Goal: Task Accomplishment & Management: Manage account settings

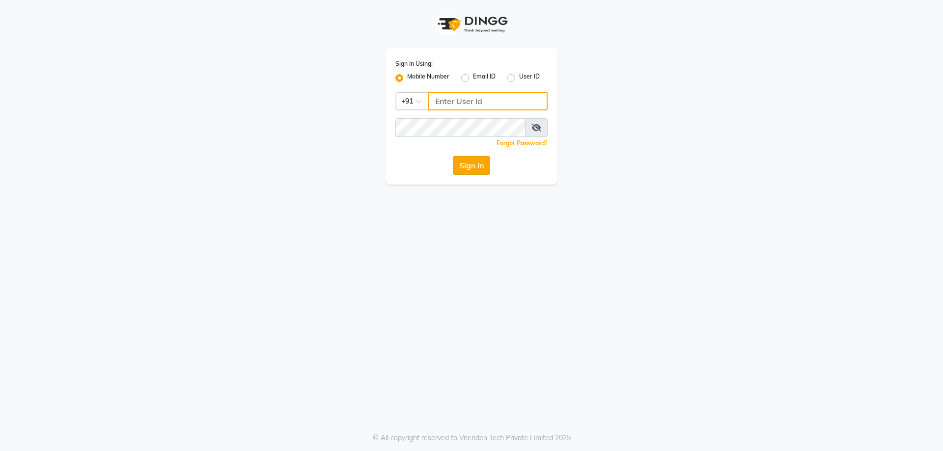
type input "9878353001"
click at [479, 171] on button "Sign In" at bounding box center [471, 165] width 37 height 19
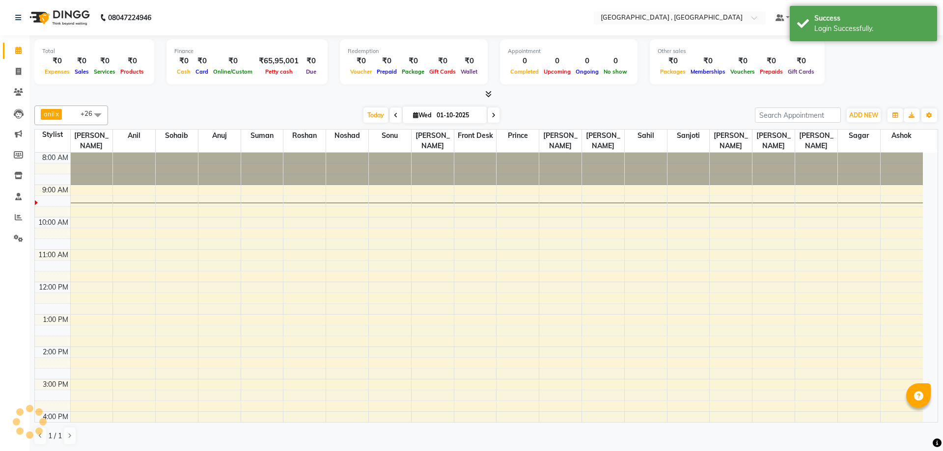
select select "en"
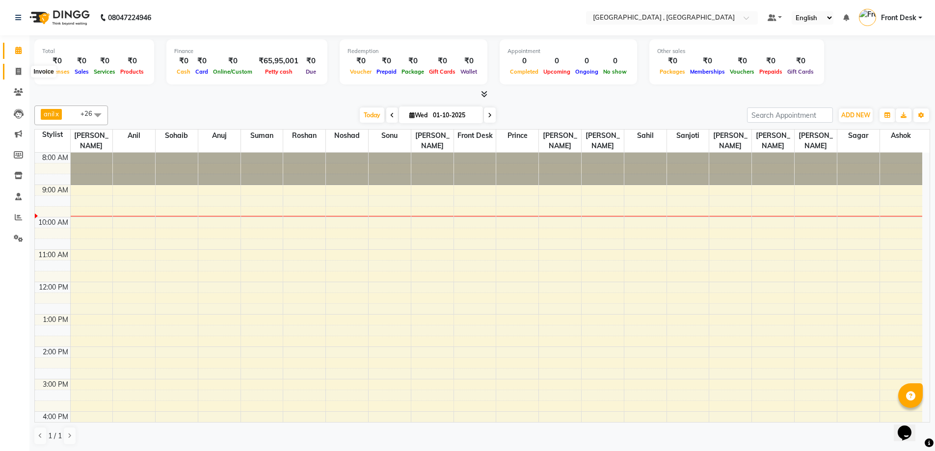
click at [16, 72] on icon at bounding box center [18, 71] width 5 height 7
select select "service"
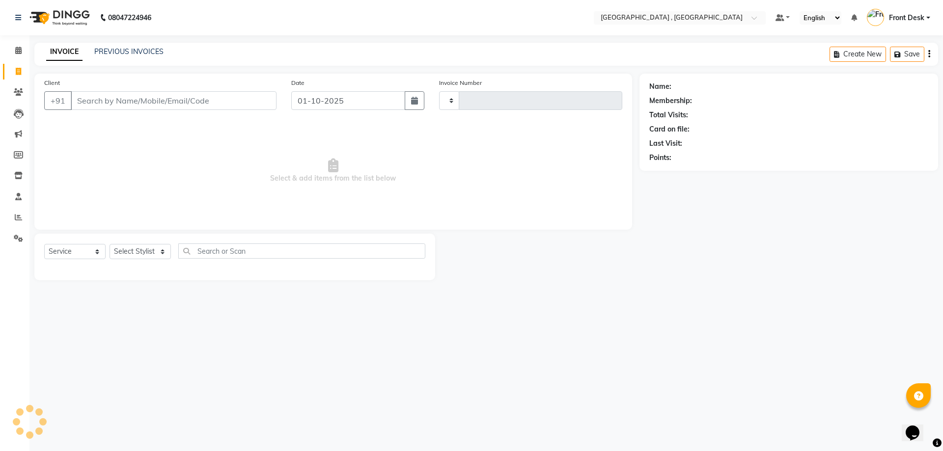
type input "2179"
select select "5111"
click at [110, 48] on link "PREVIOUS INVOICES" at bounding box center [128, 51] width 69 height 9
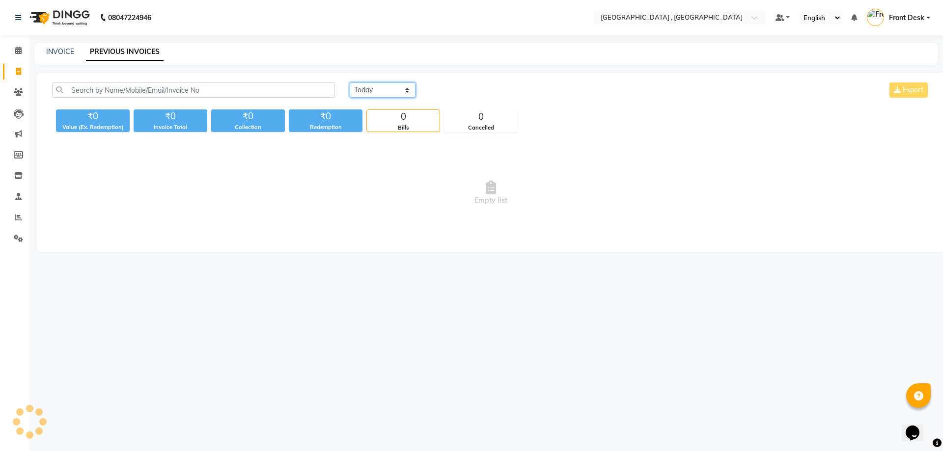
click at [366, 88] on select "[DATE] [DATE] Custom Range" at bounding box center [383, 89] width 66 height 15
click at [350, 82] on select "[DATE] [DATE] Custom Range" at bounding box center [383, 89] width 66 height 15
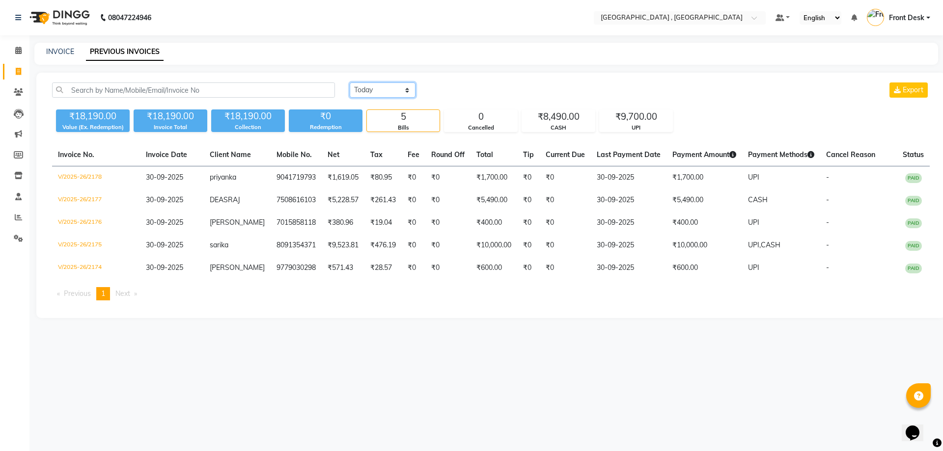
click at [376, 94] on select "[DATE] [DATE] Custom Range" at bounding box center [383, 89] width 66 height 15
select select "range"
click at [350, 82] on select "[DATE] [DATE] Custom Range" at bounding box center [383, 89] width 66 height 15
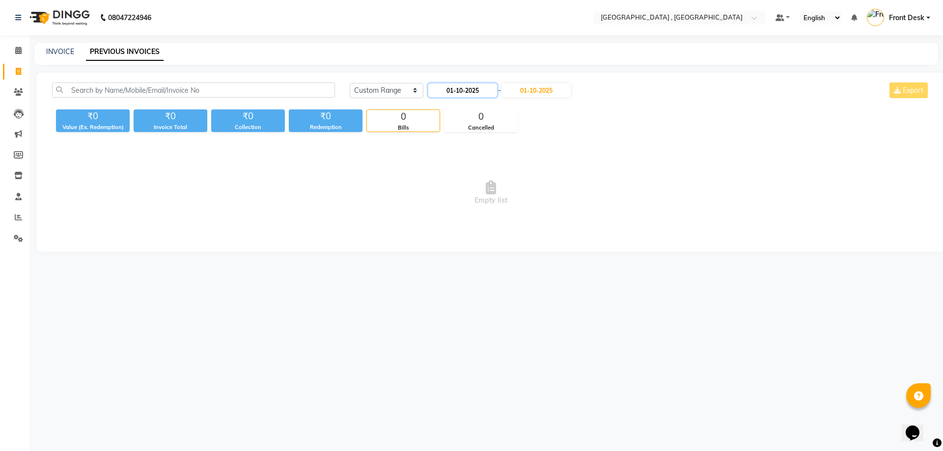
click at [451, 92] on input "01-10-2025" at bounding box center [462, 90] width 69 height 14
select select "10"
select select "2025"
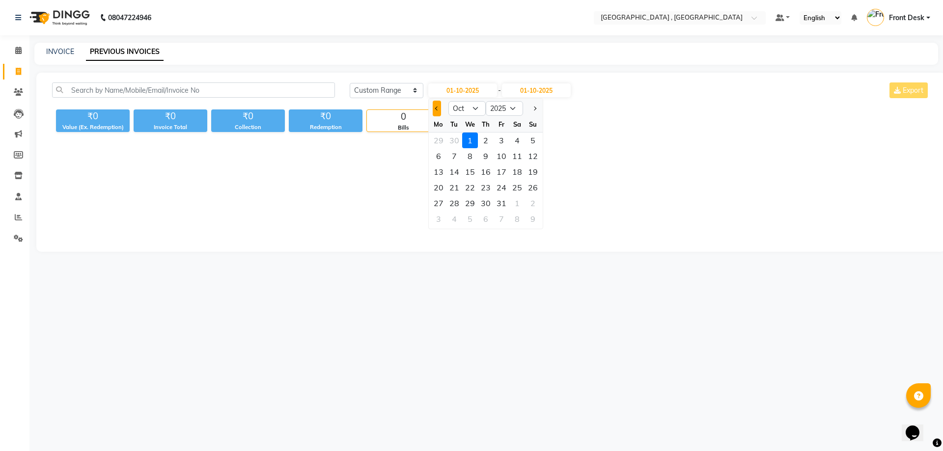
click at [434, 106] on button "Previous month" at bounding box center [437, 109] width 8 height 16
select select "9"
click at [441, 144] on div "1" at bounding box center [439, 141] width 16 height 16
type input "01-09-2025"
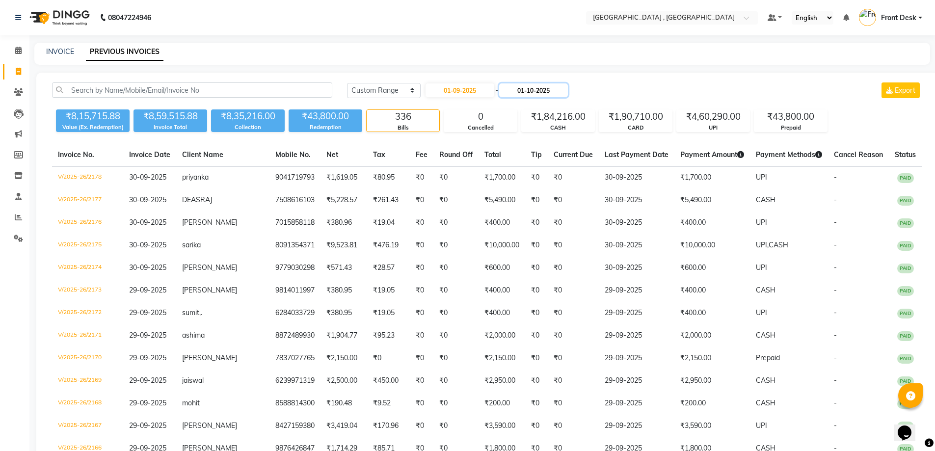
click at [530, 89] on input "01-10-2025" at bounding box center [533, 90] width 69 height 14
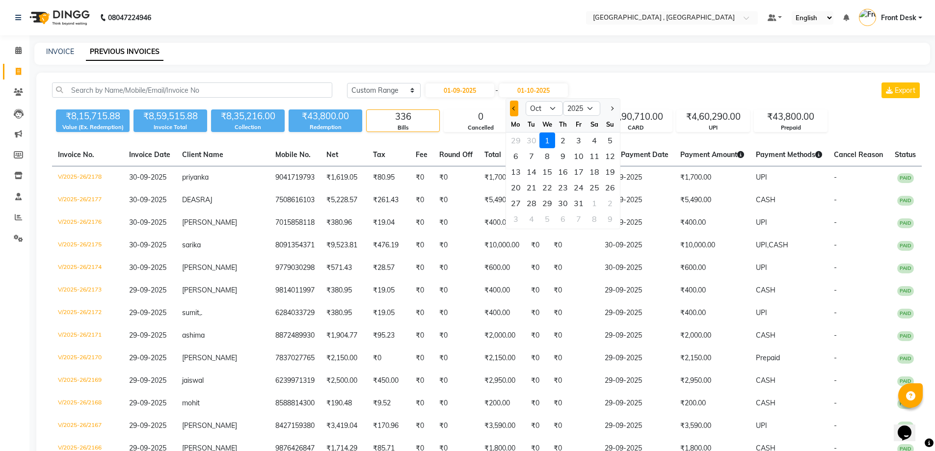
click at [514, 112] on button "Previous month" at bounding box center [514, 109] width 8 height 16
select select "9"
click at [534, 206] on div "30" at bounding box center [532, 203] width 16 height 16
type input "30-09-2025"
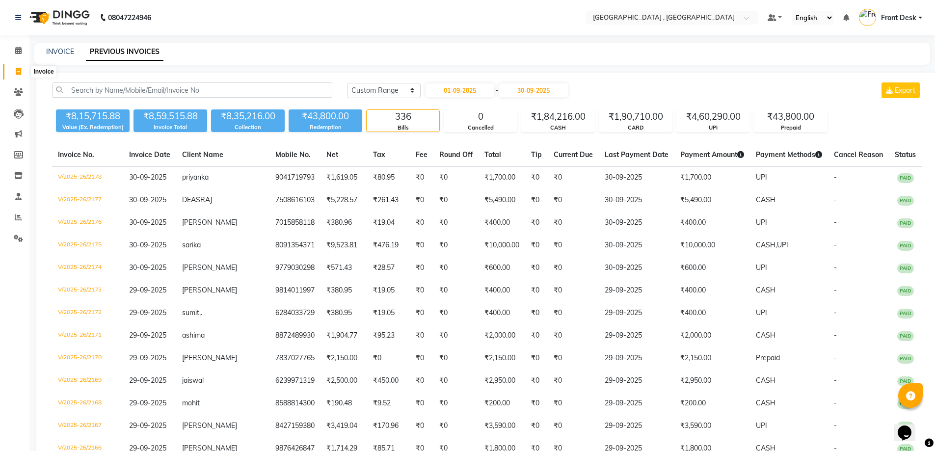
click at [16, 74] on icon at bounding box center [18, 71] width 5 height 7
select select "service"
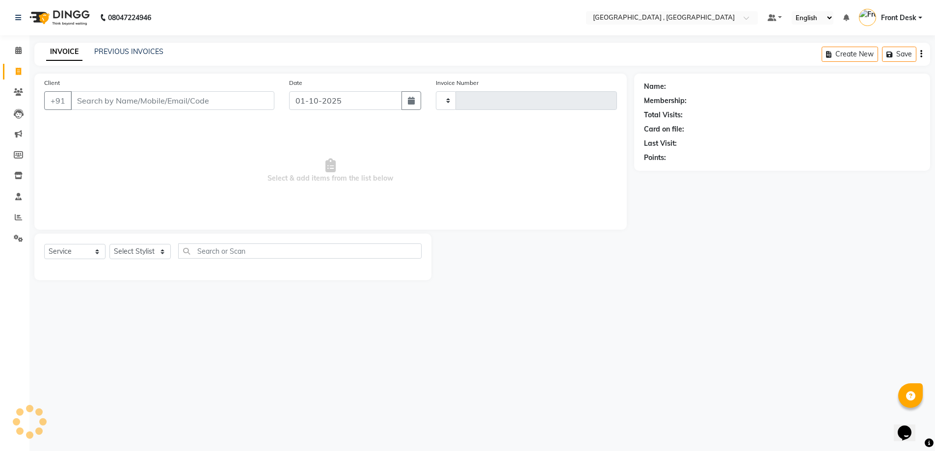
type input "2179"
select select "5111"
click at [110, 50] on link "PREVIOUS INVOICES" at bounding box center [128, 51] width 69 height 9
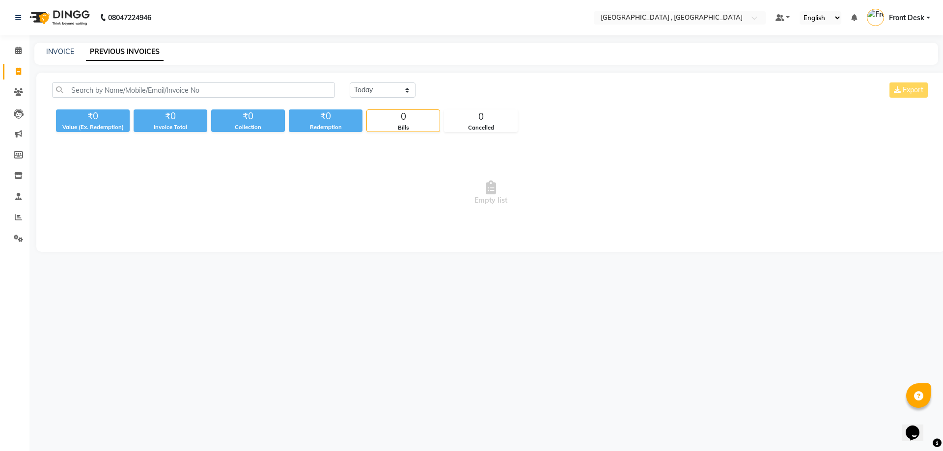
click at [732, 161] on span "Empty list" at bounding box center [490, 193] width 877 height 98
click at [55, 49] on link "INVOICE" at bounding box center [60, 51] width 28 height 9
select select "service"
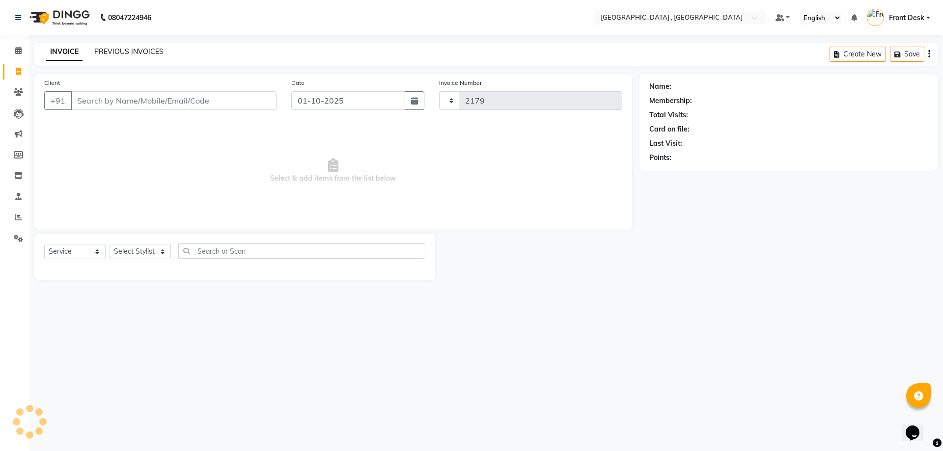
click at [128, 49] on link "PREVIOUS INVOICES" at bounding box center [128, 51] width 69 height 9
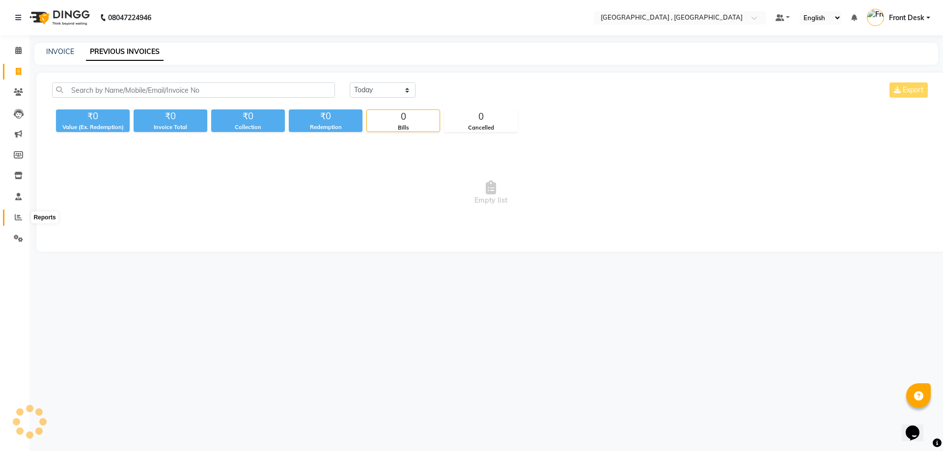
click at [19, 218] on icon at bounding box center [18, 217] width 7 height 7
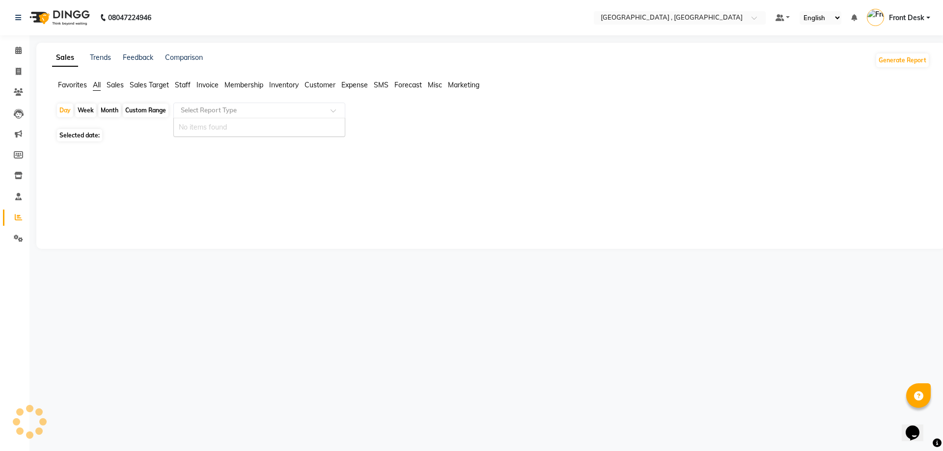
click at [188, 112] on input "text" at bounding box center [249, 111] width 141 height 10
click at [15, 78] on link "Invoice" at bounding box center [15, 72] width 24 height 16
select select "5111"
select select "service"
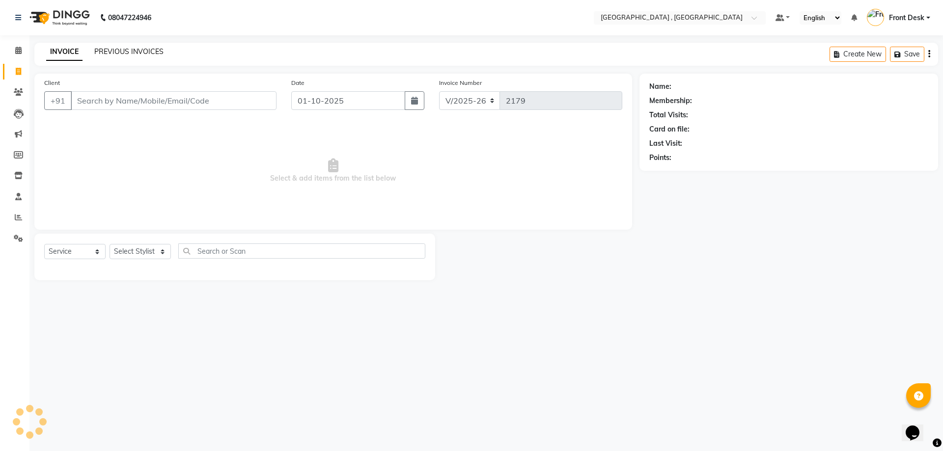
click at [126, 48] on link "PREVIOUS INVOICES" at bounding box center [128, 51] width 69 height 9
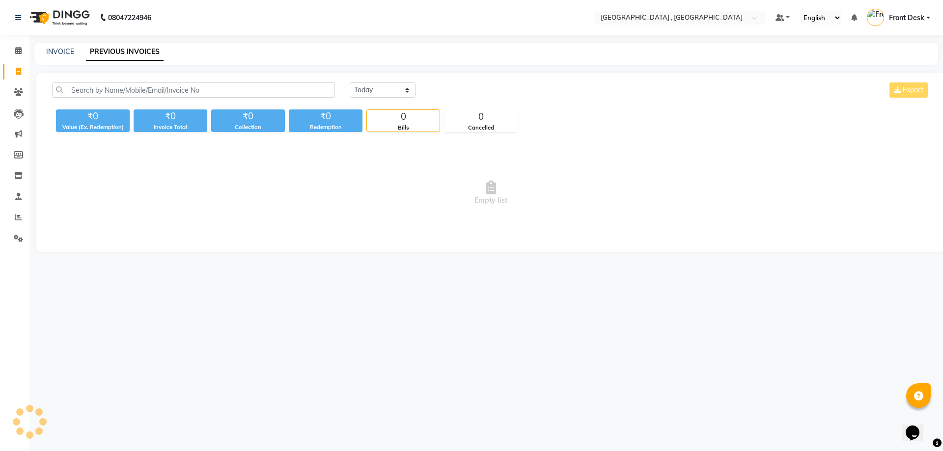
click at [361, 99] on div "[DATE] [DATE] Custom Range Export" at bounding box center [639, 93] width 595 height 23
click at [359, 85] on select "[DATE] [DATE] Custom Range" at bounding box center [383, 89] width 66 height 15
select select "range"
click at [350, 82] on select "[DATE] [DATE] Custom Range" at bounding box center [383, 89] width 66 height 15
click at [439, 90] on input "01-10-2025" at bounding box center [462, 90] width 69 height 14
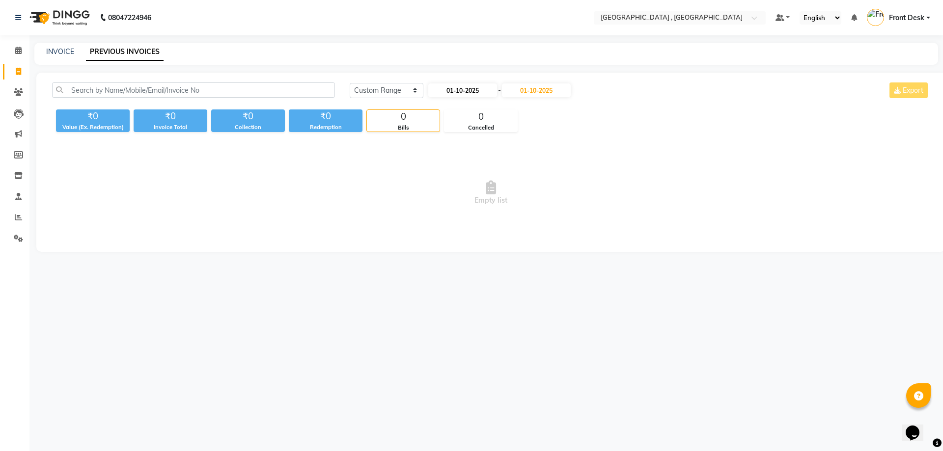
select select "10"
select select "2025"
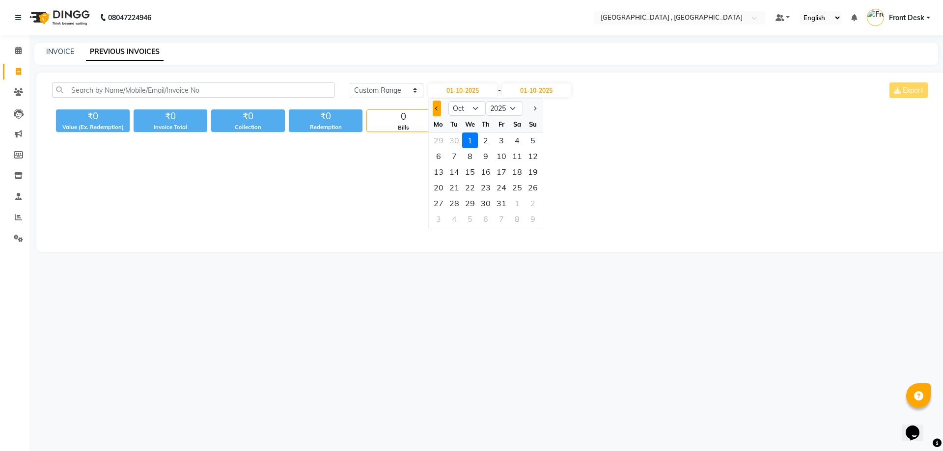
click at [436, 109] on span "Previous month" at bounding box center [437, 109] width 4 height 4
select select "9"
click at [435, 137] on div "1" at bounding box center [439, 141] width 16 height 16
type input "01-09-2025"
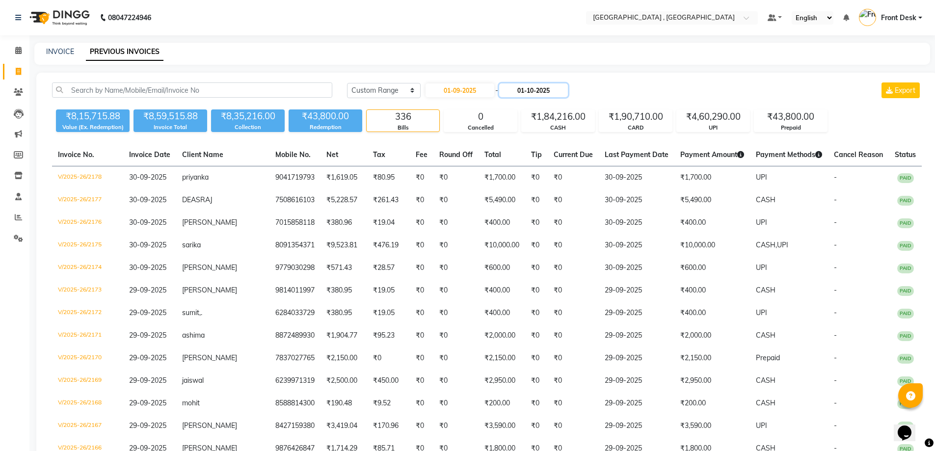
click at [512, 95] on input "01-10-2025" at bounding box center [533, 90] width 69 height 14
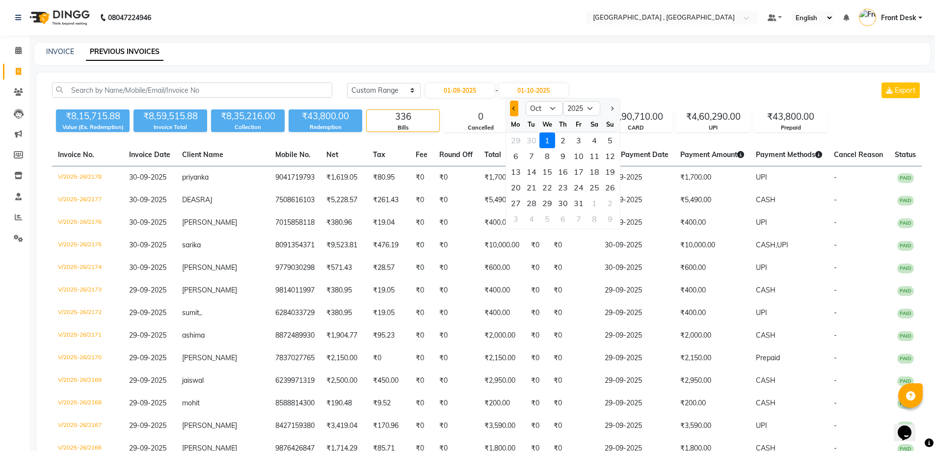
click at [514, 114] on button "Previous month" at bounding box center [514, 109] width 8 height 16
select select "9"
click at [532, 205] on div "30" at bounding box center [532, 203] width 16 height 16
type input "30-09-2025"
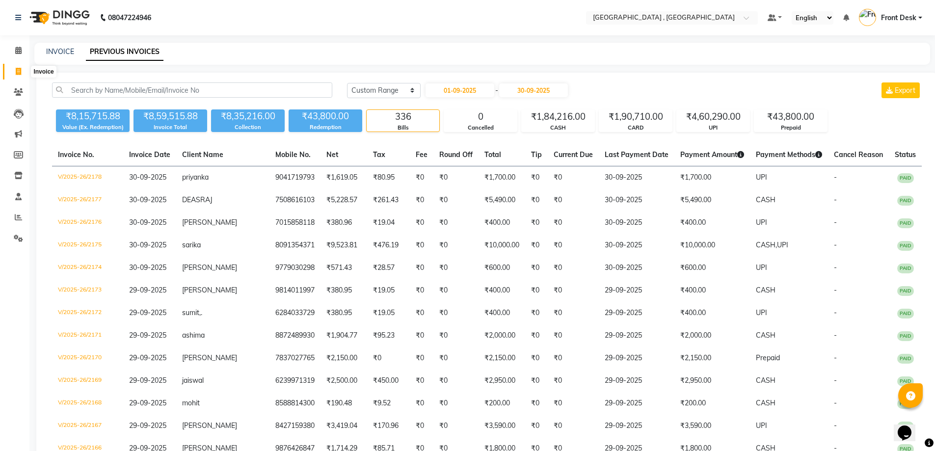
click at [14, 69] on span at bounding box center [18, 71] width 17 height 11
select select "service"
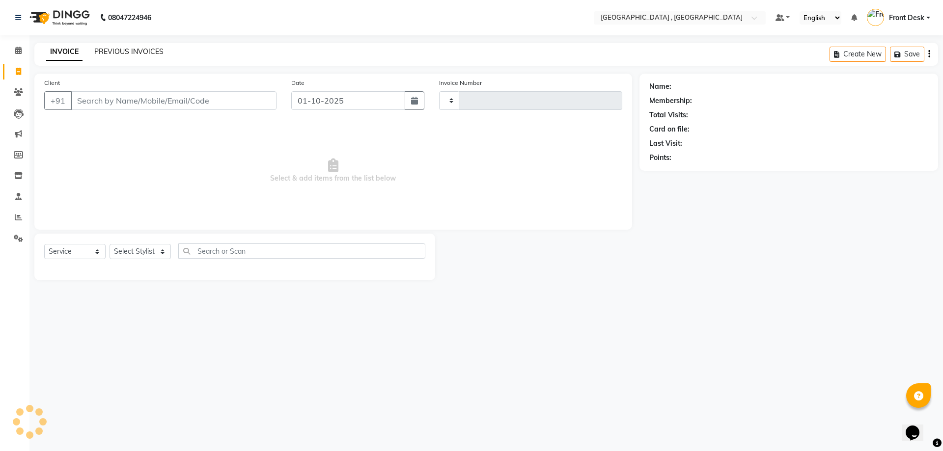
click at [111, 53] on link "PREVIOUS INVOICES" at bounding box center [128, 51] width 69 height 9
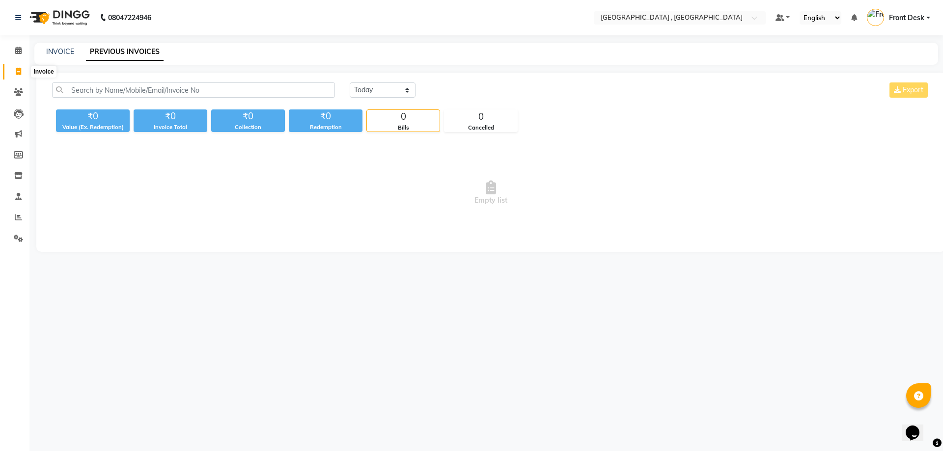
click at [18, 69] on icon at bounding box center [18, 71] width 5 height 7
select select "service"
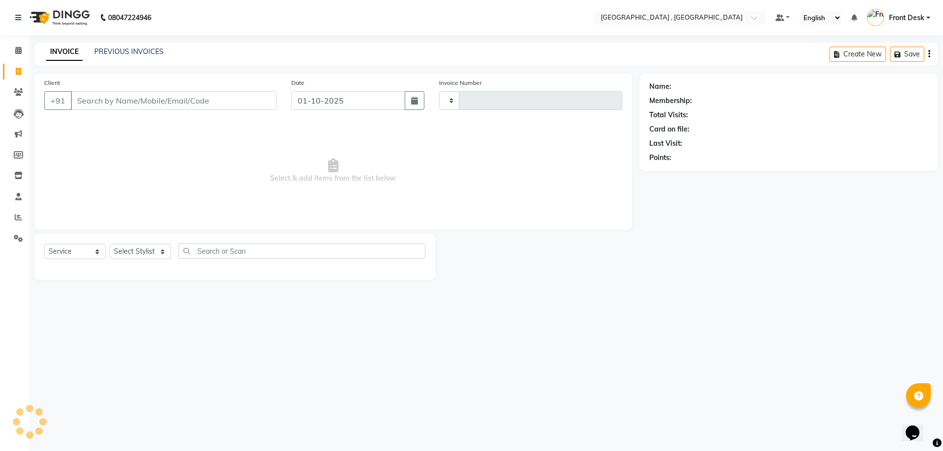
type input "2179"
select select "5111"
click at [116, 51] on link "PREVIOUS INVOICES" at bounding box center [128, 51] width 69 height 9
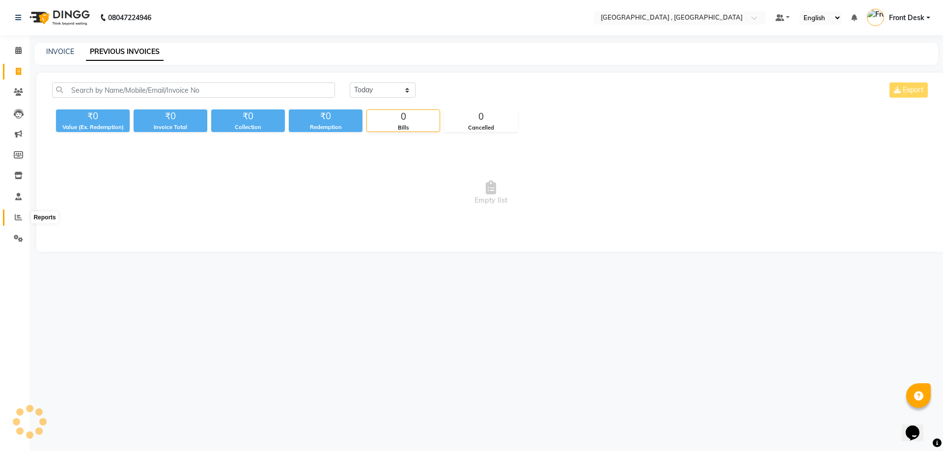
click at [20, 216] on icon at bounding box center [18, 217] width 7 height 7
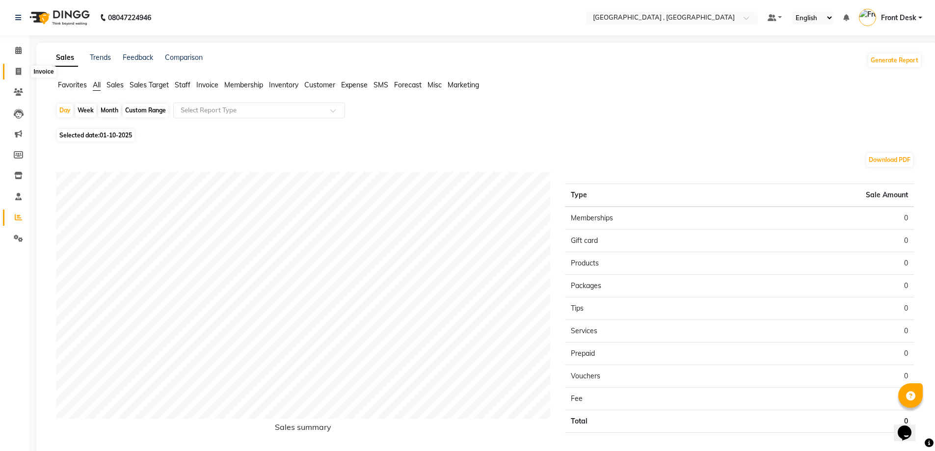
click at [17, 70] on icon at bounding box center [18, 71] width 5 height 7
select select "5111"
select select "service"
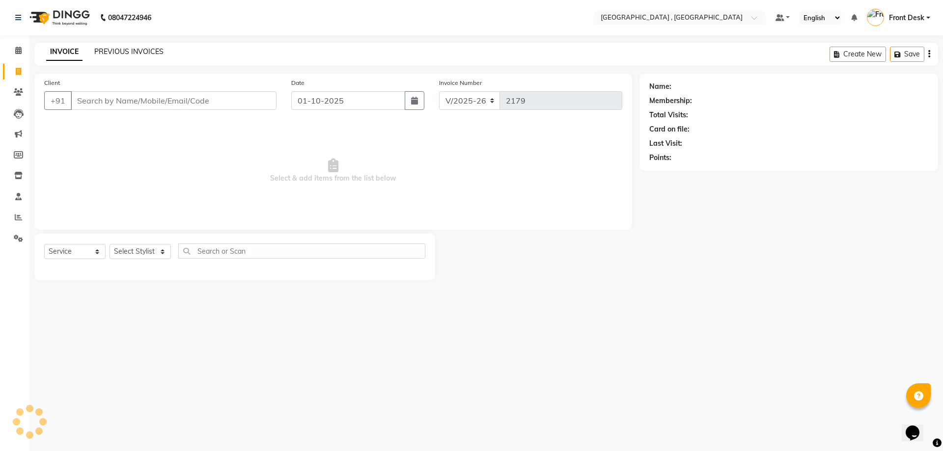
click at [102, 49] on link "PREVIOUS INVOICES" at bounding box center [128, 51] width 69 height 9
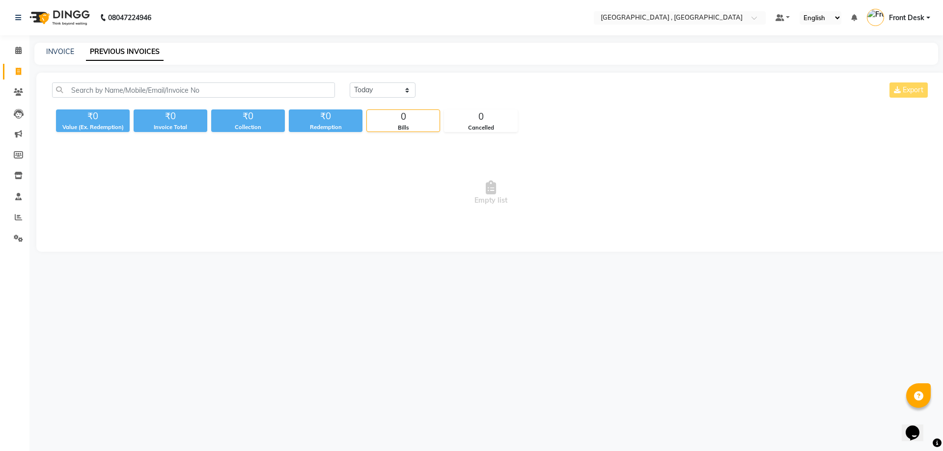
click at [60, 45] on div "INVOICE PREVIOUS INVOICES" at bounding box center [486, 54] width 904 height 22
click at [61, 52] on link "INVOICE" at bounding box center [60, 51] width 28 height 9
select select "5111"
select select "service"
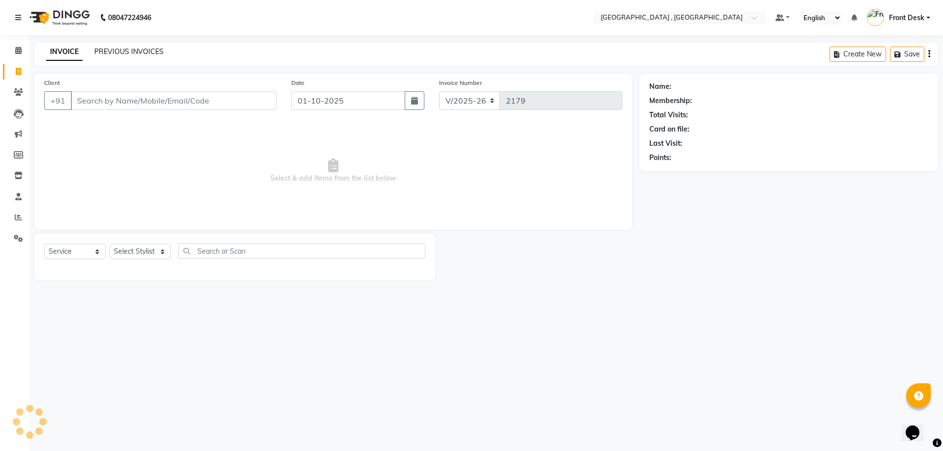
click at [94, 52] on link "PREVIOUS INVOICES" at bounding box center [128, 51] width 69 height 9
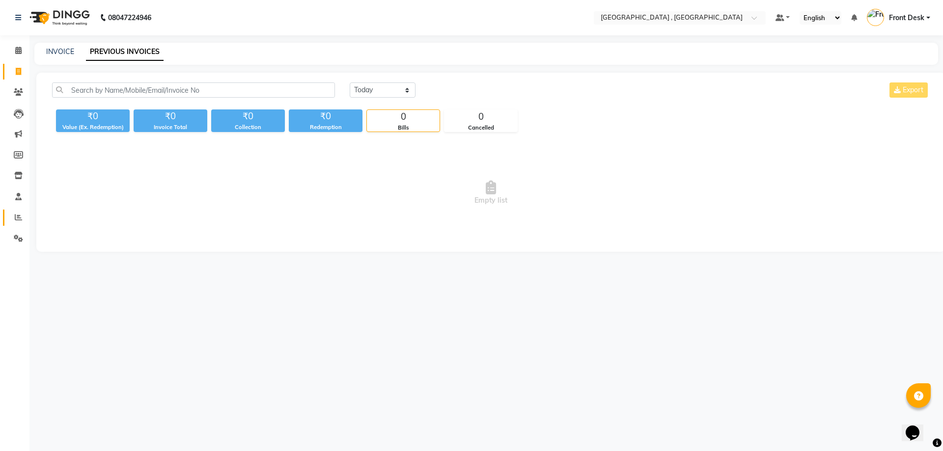
click at [17, 213] on span at bounding box center [18, 217] width 17 height 11
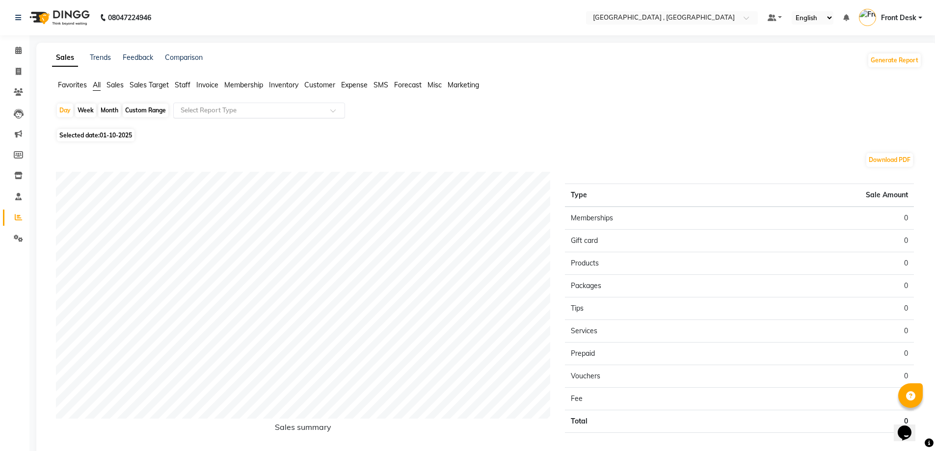
click at [197, 110] on input "text" at bounding box center [249, 111] width 141 height 10
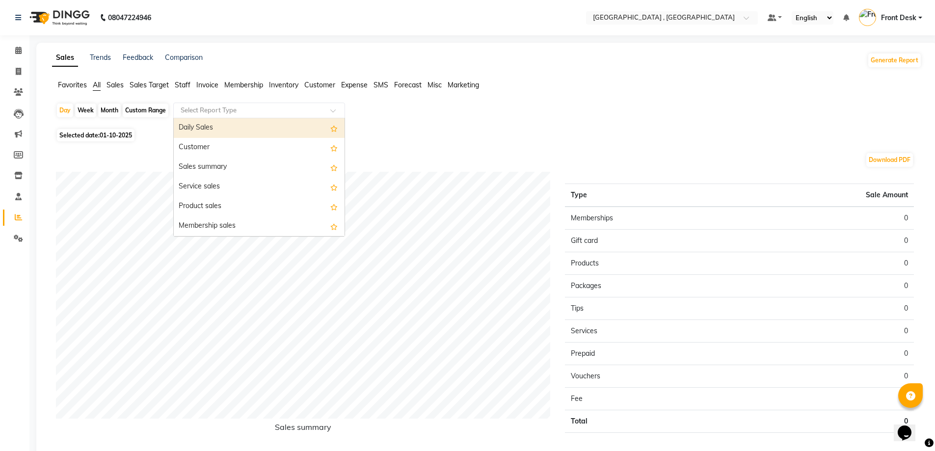
click at [184, 89] on span "Staff" at bounding box center [183, 85] width 16 height 9
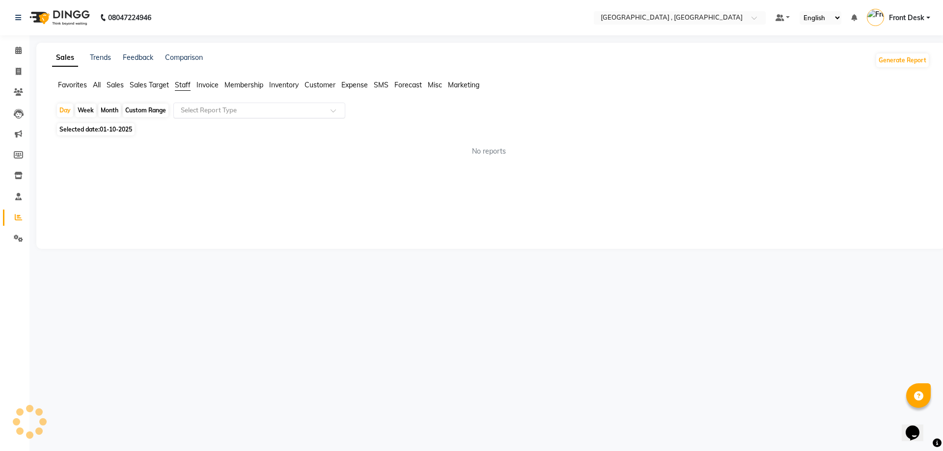
click at [204, 112] on input "text" at bounding box center [249, 111] width 141 height 10
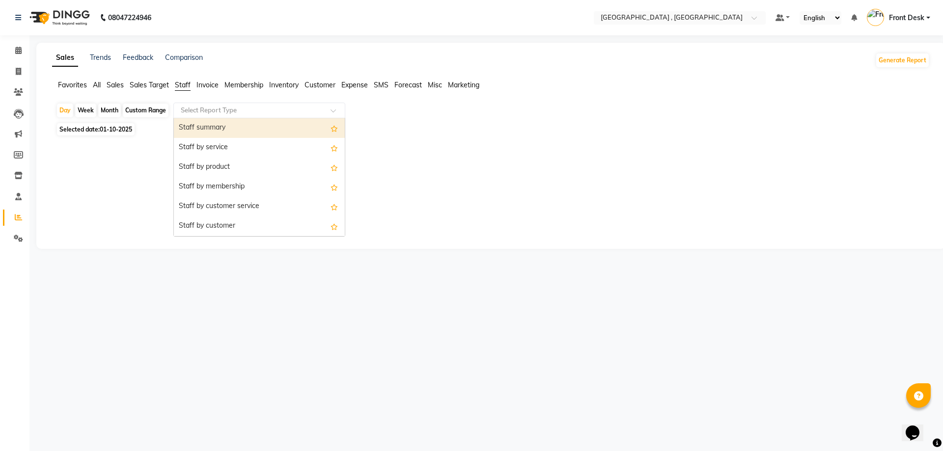
click at [204, 126] on div "Staff summary" at bounding box center [259, 128] width 171 height 20
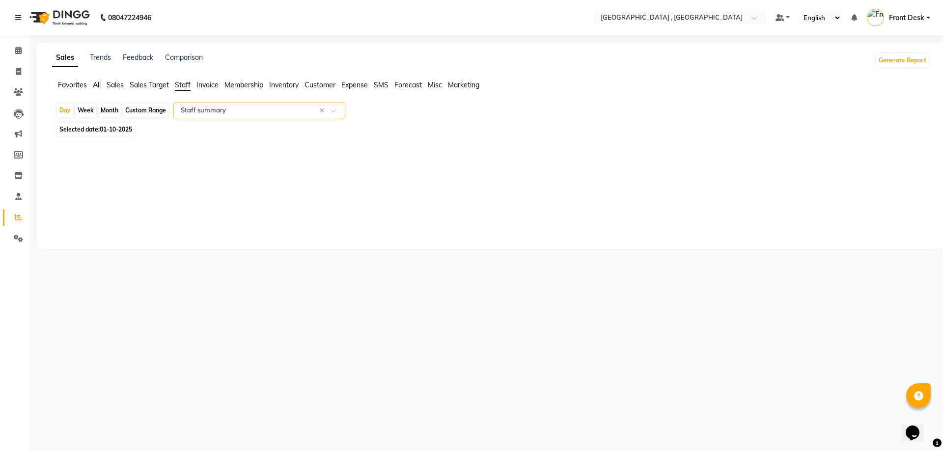
click at [156, 104] on div "Custom Range" at bounding box center [146, 111] width 46 height 14
select select "10"
select select "2025"
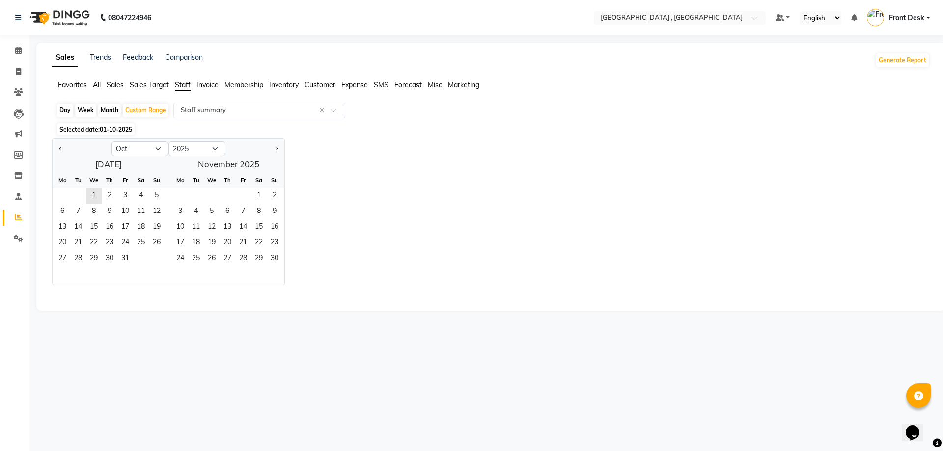
click at [115, 108] on div "Month" at bounding box center [109, 111] width 23 height 14
select select "10"
select select "2025"
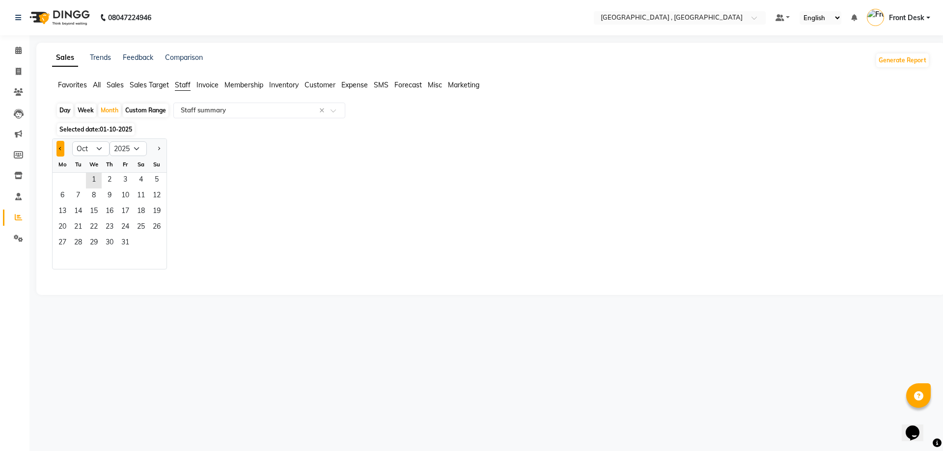
click at [60, 147] on span "Previous month" at bounding box center [60, 148] width 3 height 3
select select "9"
click at [66, 180] on span "1" at bounding box center [63, 181] width 16 height 16
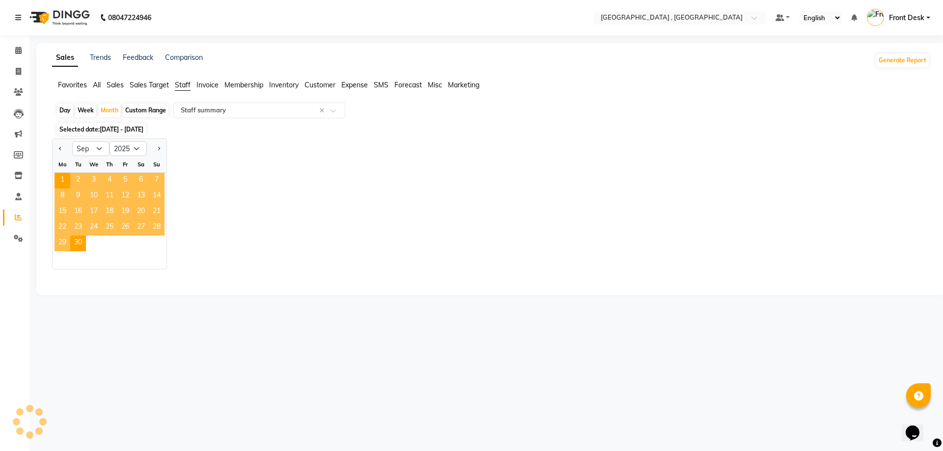
select select "full_report"
select select "csv"
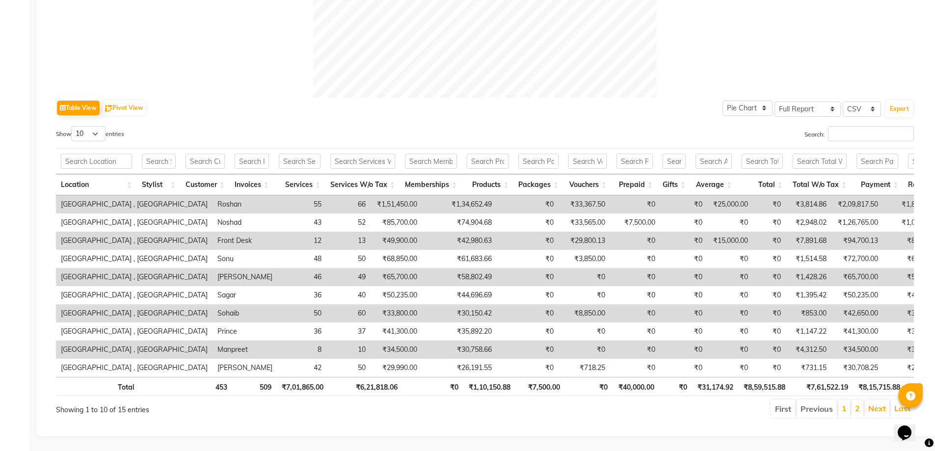
scroll to position [419, 0]
click at [854, 400] on li "2" at bounding box center [858, 409] width 12 height 18
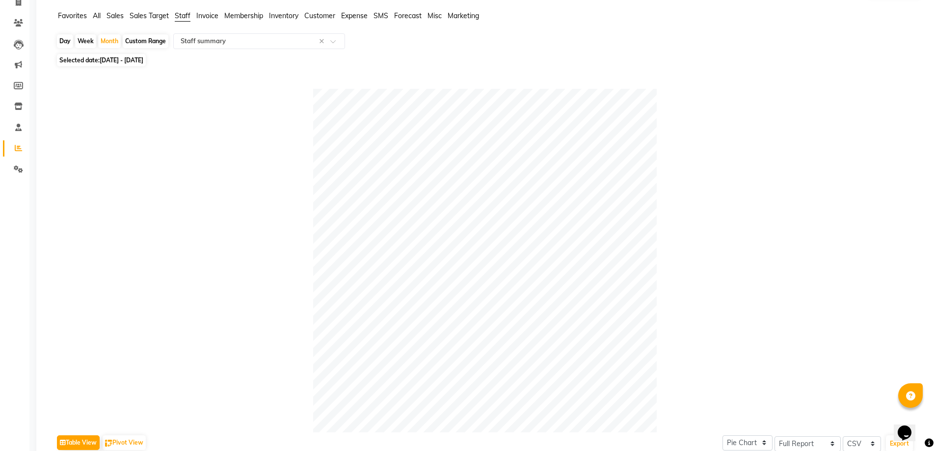
scroll to position [0, 0]
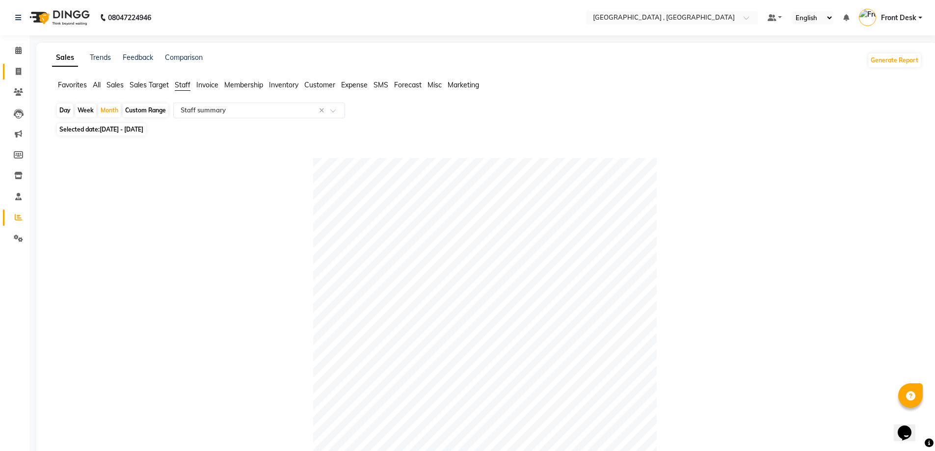
click at [10, 65] on link "Invoice" at bounding box center [15, 72] width 24 height 16
select select "service"
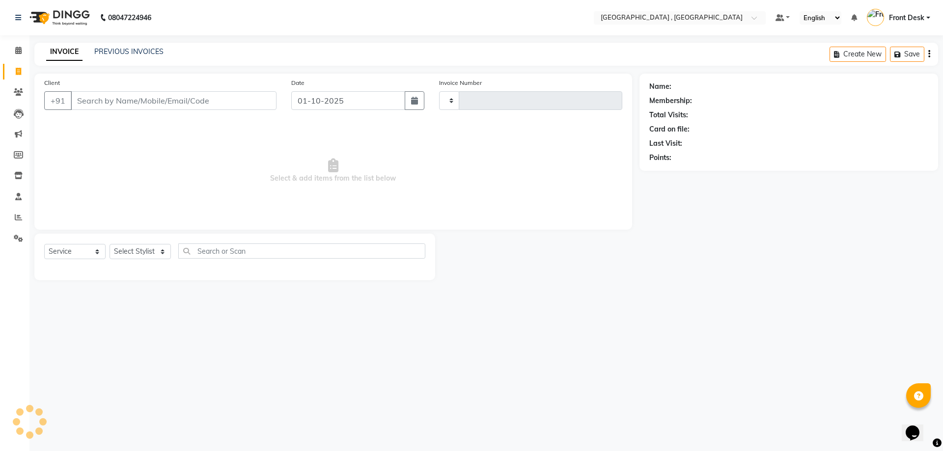
type input "2179"
select select "5111"
click at [108, 52] on link "PREVIOUS INVOICES" at bounding box center [128, 51] width 69 height 9
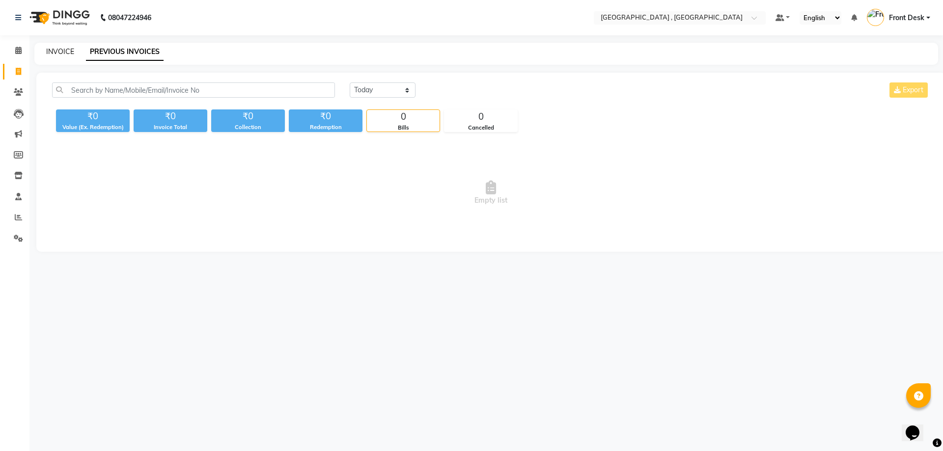
click at [62, 55] on link "INVOICE" at bounding box center [60, 51] width 28 height 9
select select "service"
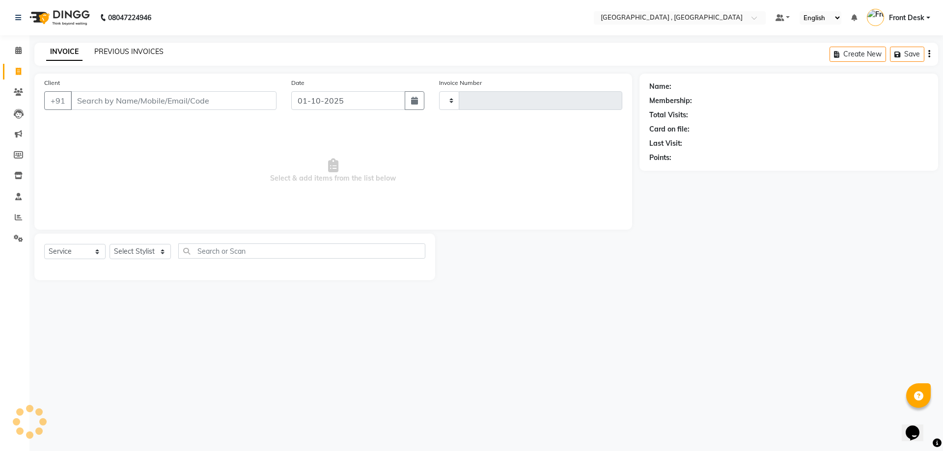
type input "2179"
select select "5111"
click at [136, 54] on link "PREVIOUS INVOICES" at bounding box center [128, 51] width 69 height 9
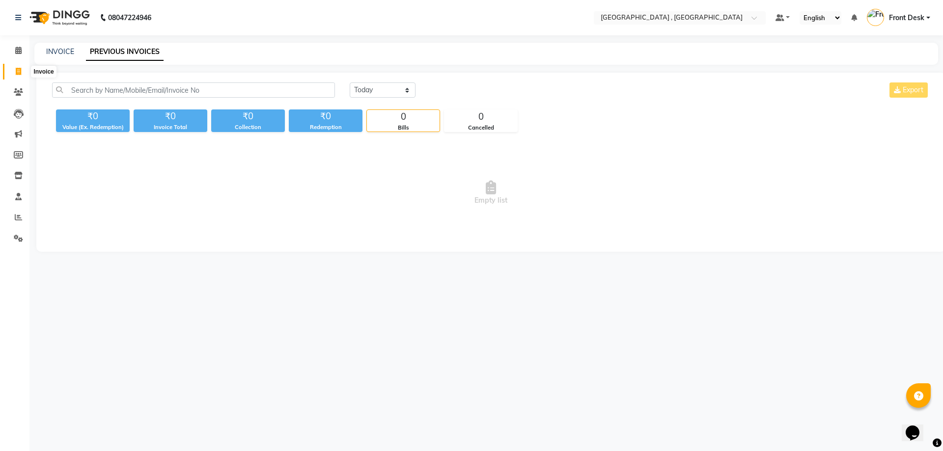
click at [21, 74] on icon at bounding box center [18, 71] width 5 height 7
select select "service"
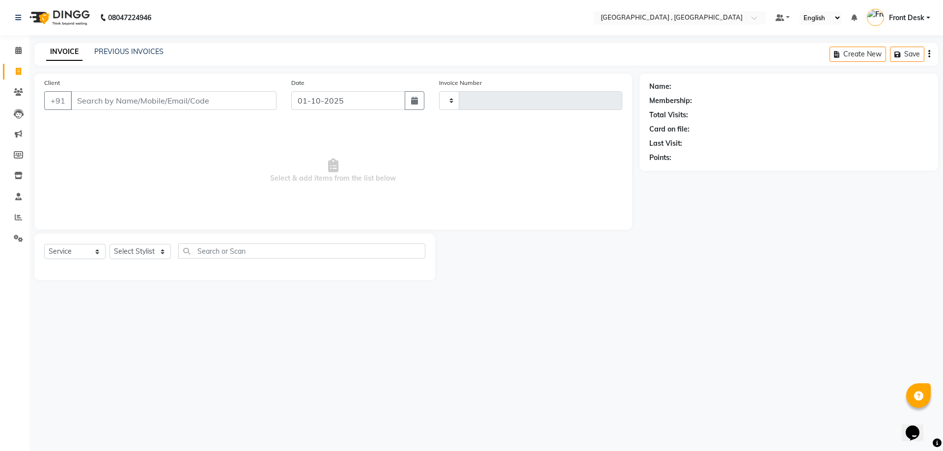
type input "2179"
select select "5111"
click at [108, 59] on div "INVOICE PREVIOUS INVOICES Create New Save" at bounding box center [486, 54] width 904 height 23
click at [114, 46] on div "INVOICE PREVIOUS INVOICES Create New Save" at bounding box center [486, 54] width 904 height 23
click at [115, 46] on div "INVOICE PREVIOUS INVOICES Create New Save" at bounding box center [486, 54] width 904 height 23
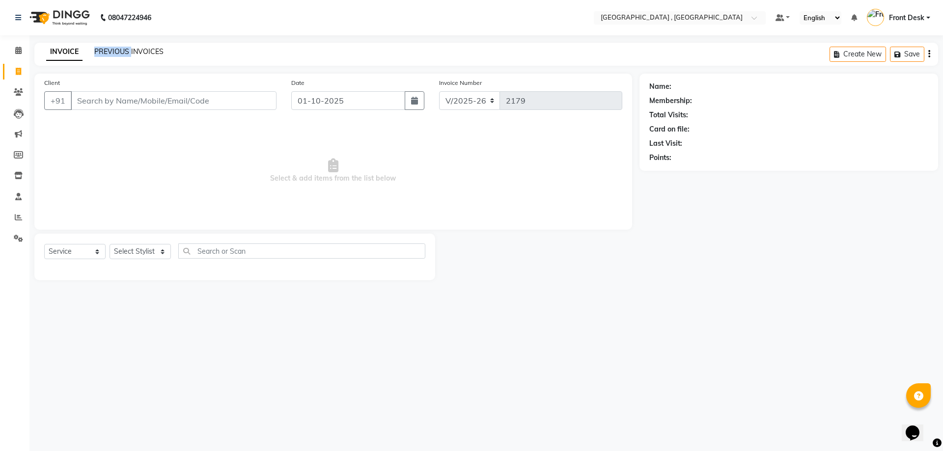
click at [115, 49] on link "PREVIOUS INVOICES" at bounding box center [128, 51] width 69 height 9
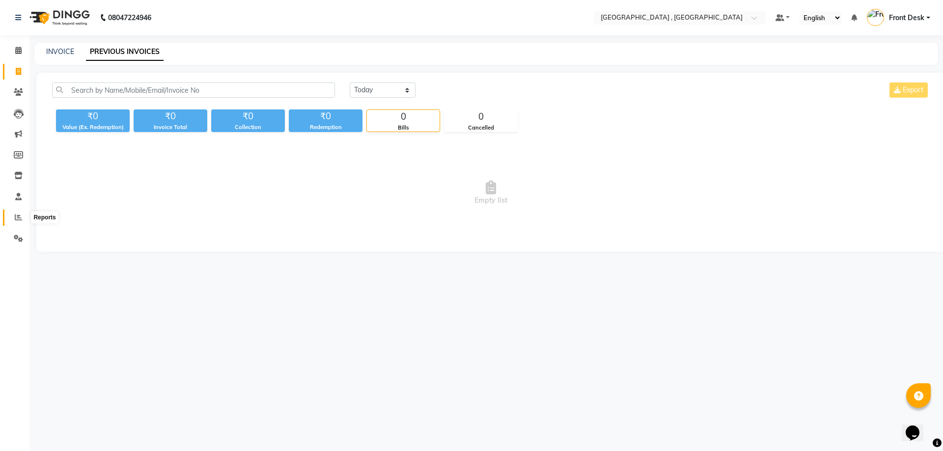
click at [12, 221] on span at bounding box center [18, 217] width 17 height 11
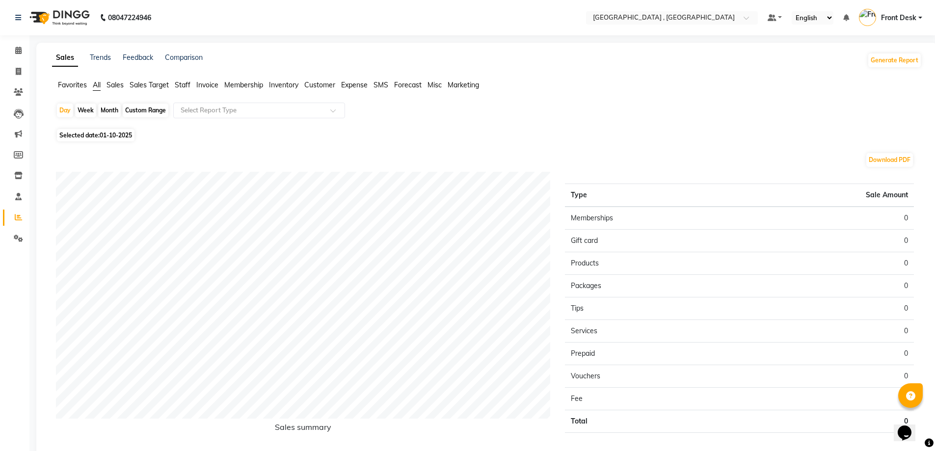
click at [189, 83] on span "Staff" at bounding box center [183, 85] width 16 height 9
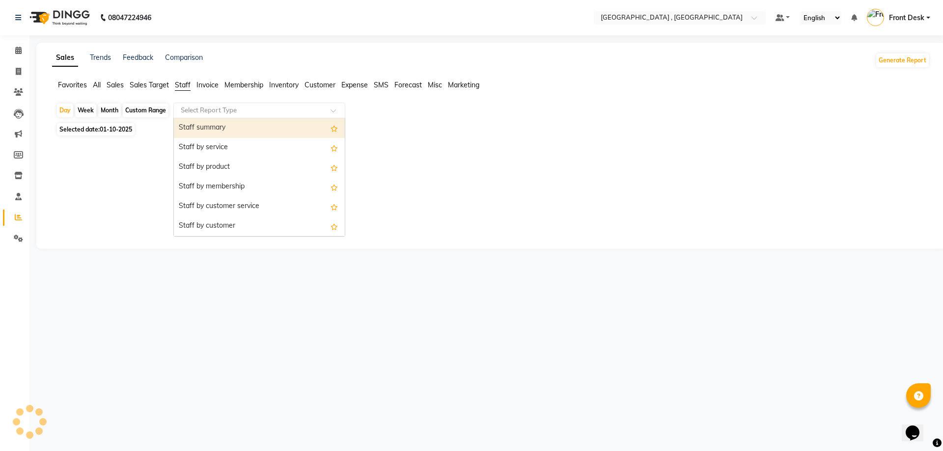
click at [204, 109] on input "text" at bounding box center [249, 111] width 141 height 10
click at [202, 123] on div "Staff summary" at bounding box center [259, 128] width 171 height 20
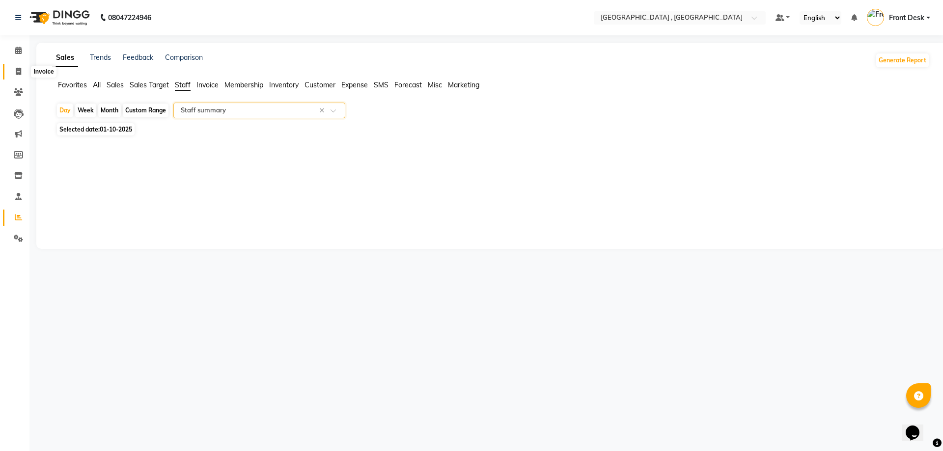
click at [17, 73] on icon at bounding box center [18, 71] width 5 height 7
select select "service"
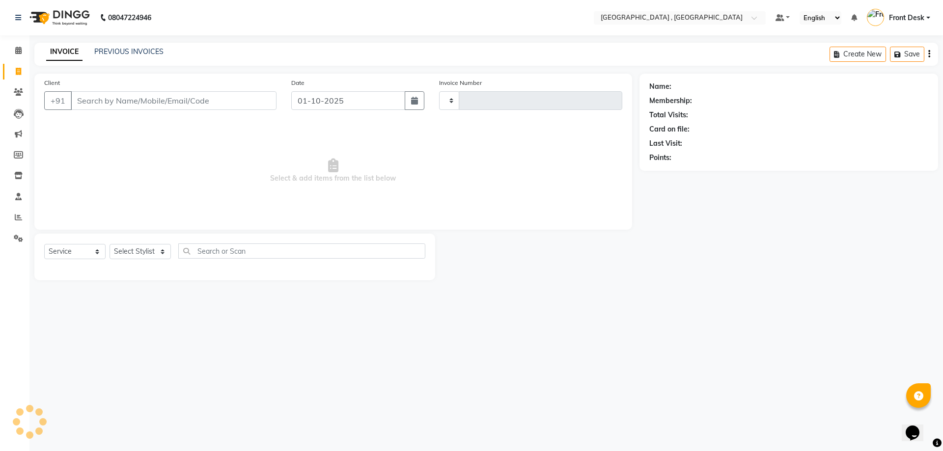
type input "2179"
select select "5111"
click at [120, 49] on link "PREVIOUS INVOICES" at bounding box center [128, 51] width 69 height 9
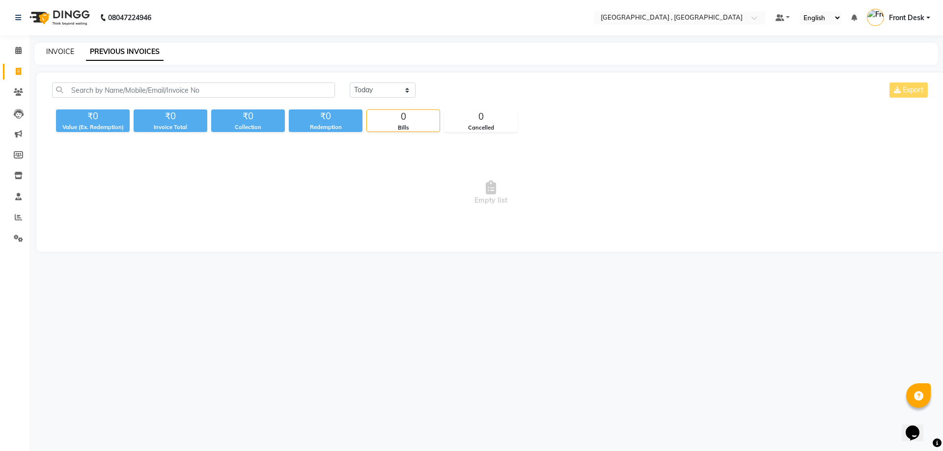
click at [61, 52] on link "INVOICE" at bounding box center [60, 51] width 28 height 9
select select "service"
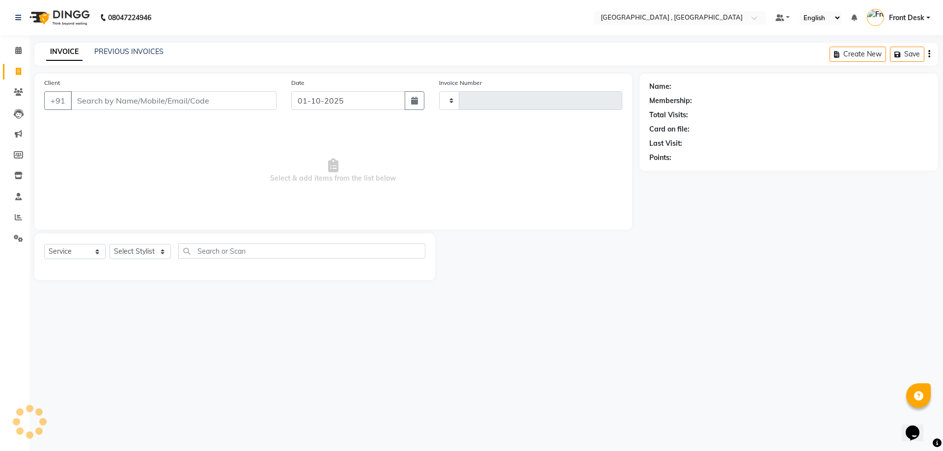
type input "2179"
select select "5111"
click at [112, 51] on link "PREVIOUS INVOICES" at bounding box center [128, 51] width 69 height 9
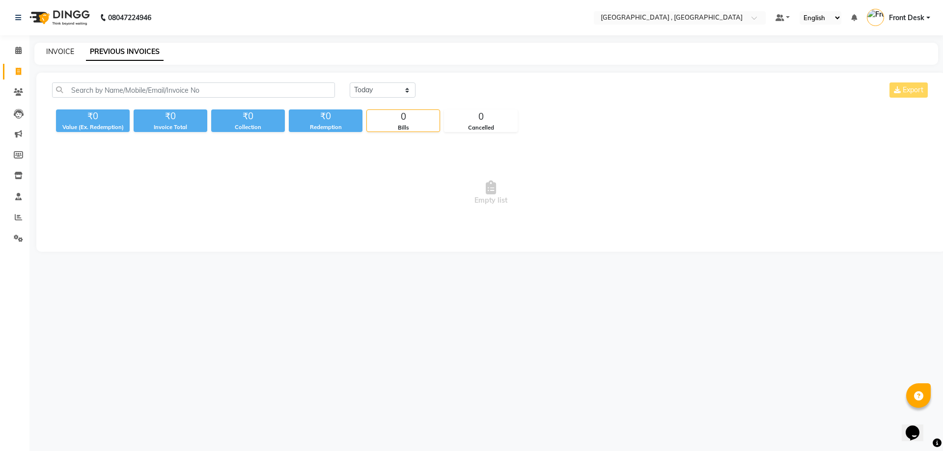
click at [56, 47] on link "INVOICE" at bounding box center [60, 51] width 28 height 9
select select "service"
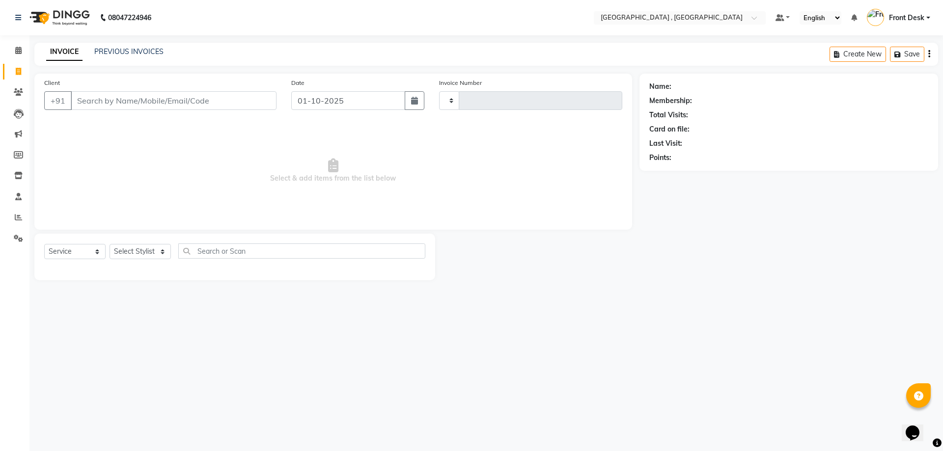
type input "2179"
select select "5111"
click at [121, 50] on link "PREVIOUS INVOICES" at bounding box center [128, 51] width 69 height 9
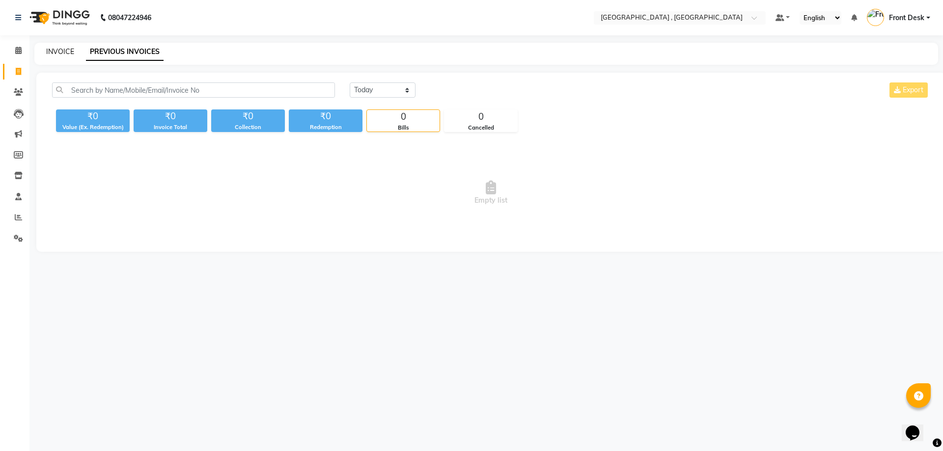
click at [57, 51] on link "INVOICE" at bounding box center [60, 51] width 28 height 9
select select "service"
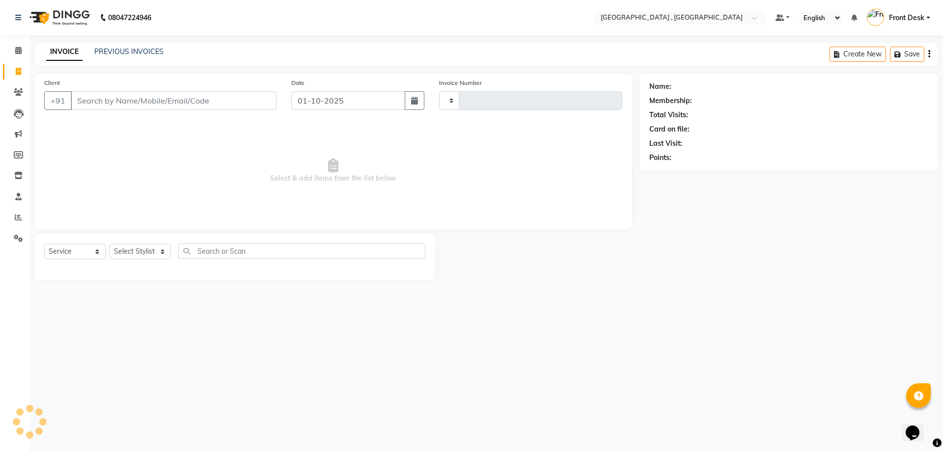
type input "2179"
select select "5111"
click at [196, 51] on div "INVOICE PREVIOUS INVOICES Create New Save" at bounding box center [486, 54] width 904 height 23
click at [123, 57] on div "INVOICE PREVIOUS INVOICES" at bounding box center [104, 52] width 141 height 11
click at [125, 55] on link "PREVIOUS INVOICES" at bounding box center [128, 51] width 69 height 9
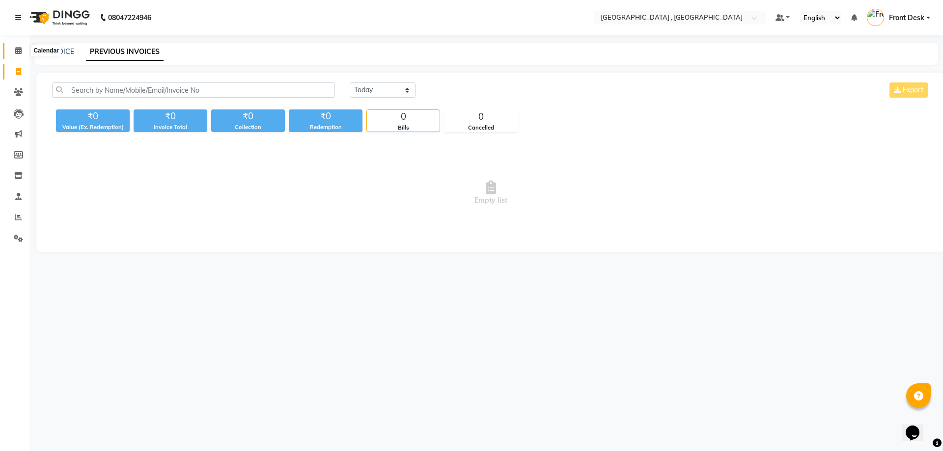
click at [19, 55] on span at bounding box center [18, 50] width 17 height 11
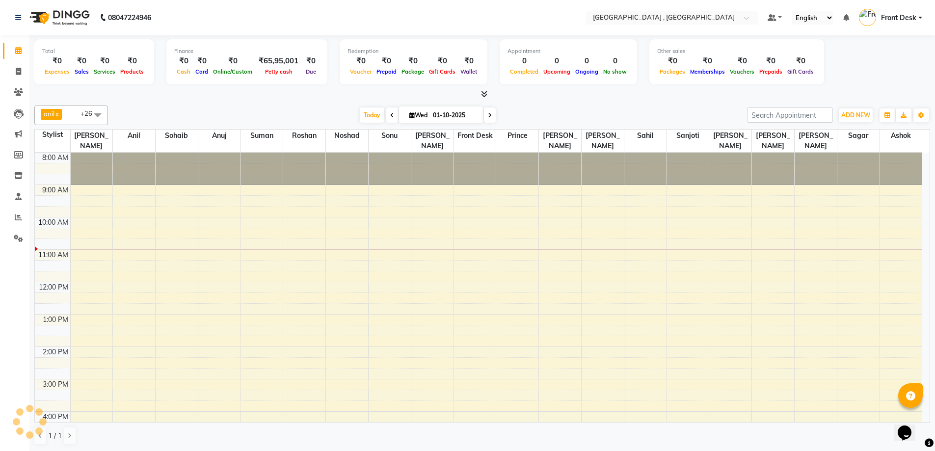
scroll to position [65, 0]
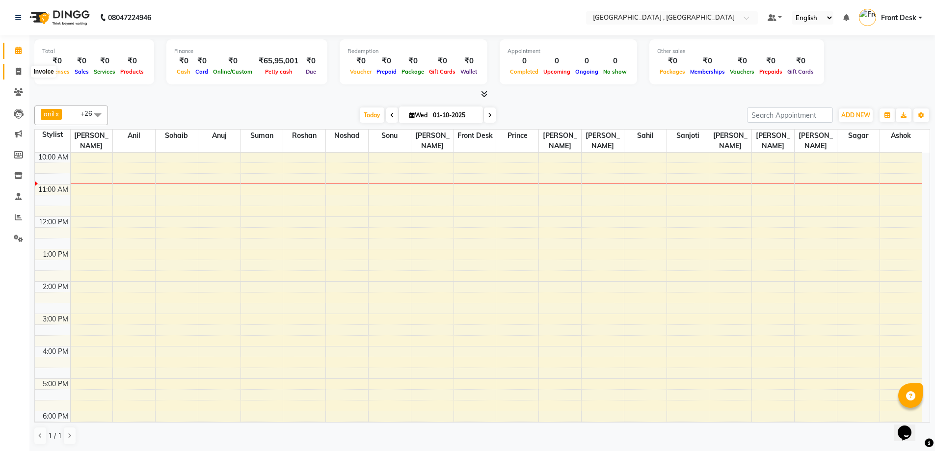
click at [19, 69] on icon at bounding box center [18, 71] width 5 height 7
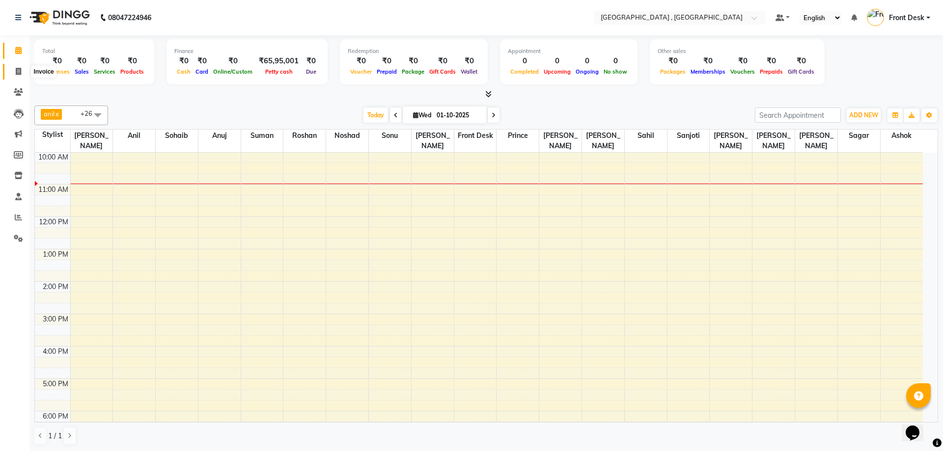
select select "service"
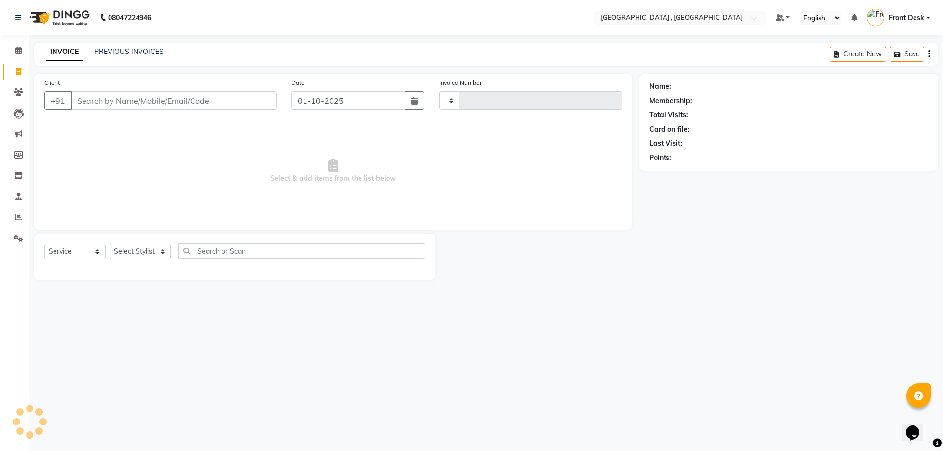
type input "2179"
select select "5111"
click at [15, 57] on link "Calendar" at bounding box center [15, 51] width 24 height 16
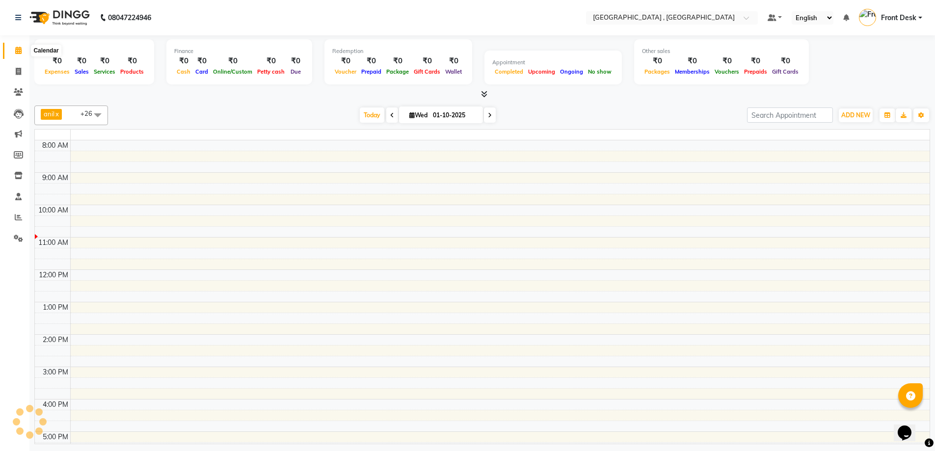
click at [15, 53] on icon at bounding box center [18, 50] width 6 height 7
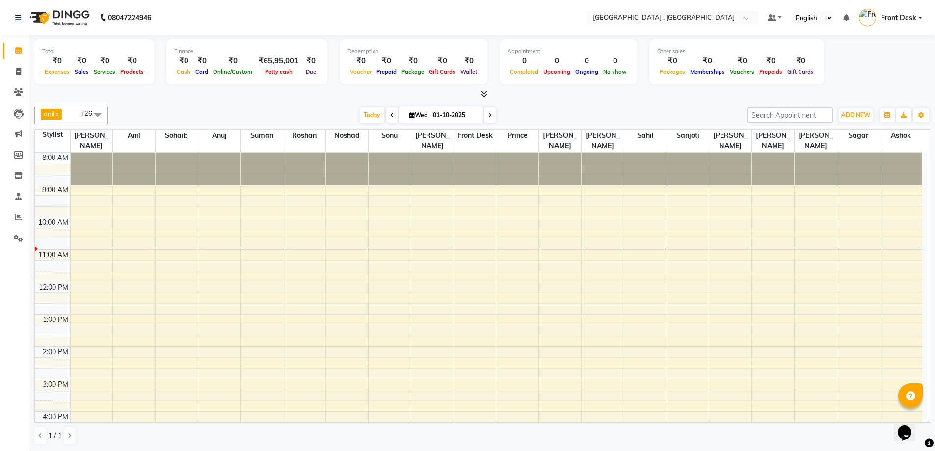
click at [349, 232] on div "8:00 AM 9:00 AM 10:00 AM 11:00 AM 12:00 PM 1:00 PM 2:00 PM 3:00 PM 4:00 PM 5:00…" at bounding box center [479, 363] width 888 height 421
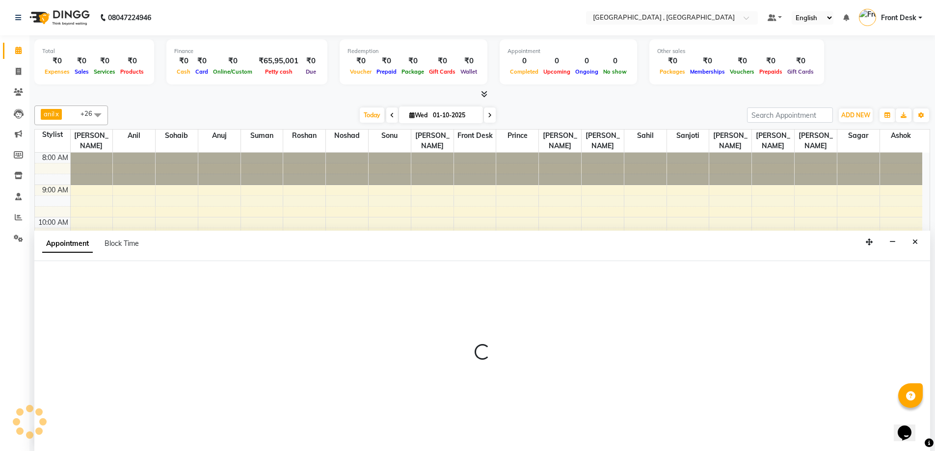
scroll to position [0, 0]
select select "32310"
select select "645"
select select "tentative"
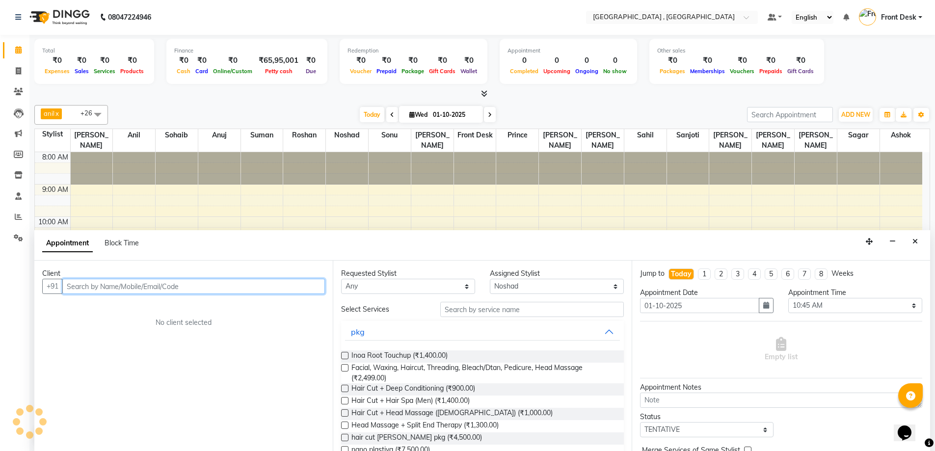
click at [185, 286] on input "text" at bounding box center [193, 286] width 263 height 15
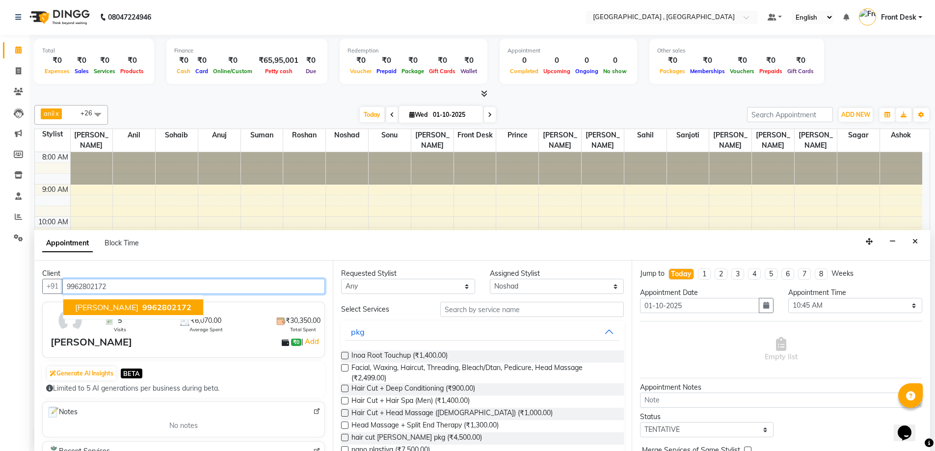
click at [91, 299] on ngb-typeahead-window "[PERSON_NAME] 9962802172" at bounding box center [133, 307] width 141 height 25
click at [95, 301] on button "[PERSON_NAME] 9962802172" at bounding box center [133, 308] width 140 height 16
type input "9962802172"
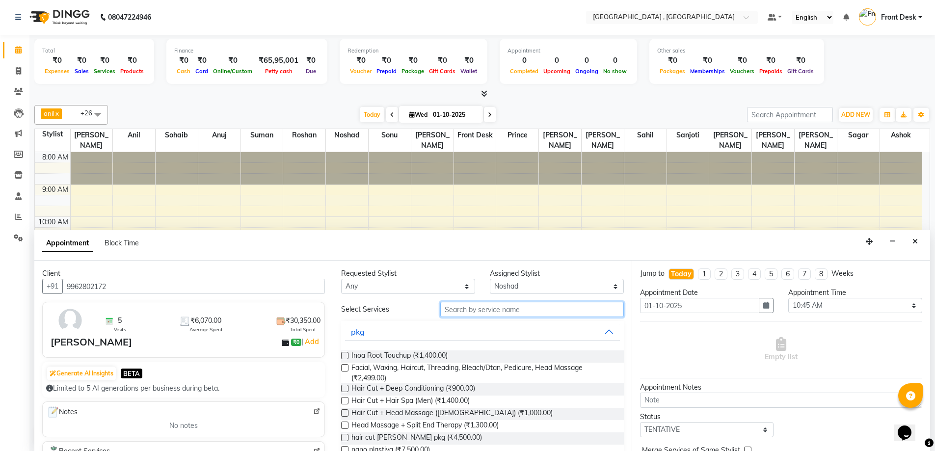
click at [480, 310] on input "text" at bounding box center [532, 309] width 184 height 15
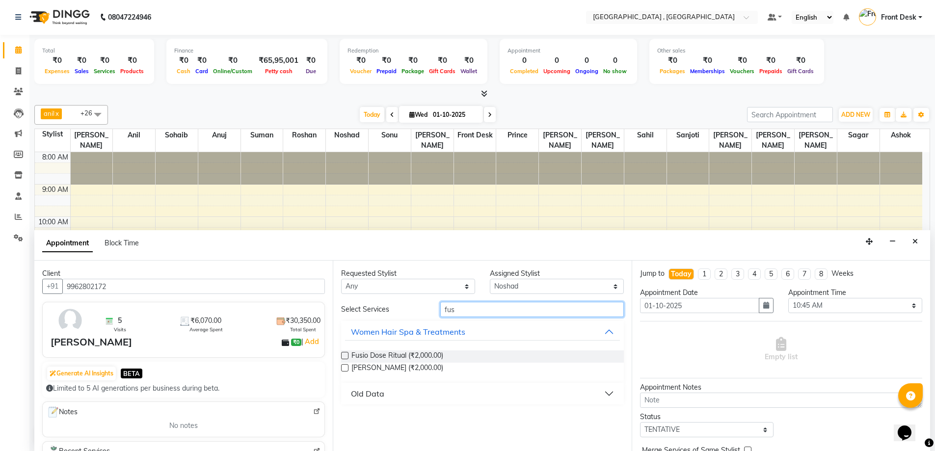
type input "fus"
click at [345, 356] on label at bounding box center [344, 355] width 7 height 7
click at [345, 356] on input "checkbox" at bounding box center [344, 357] width 6 height 6
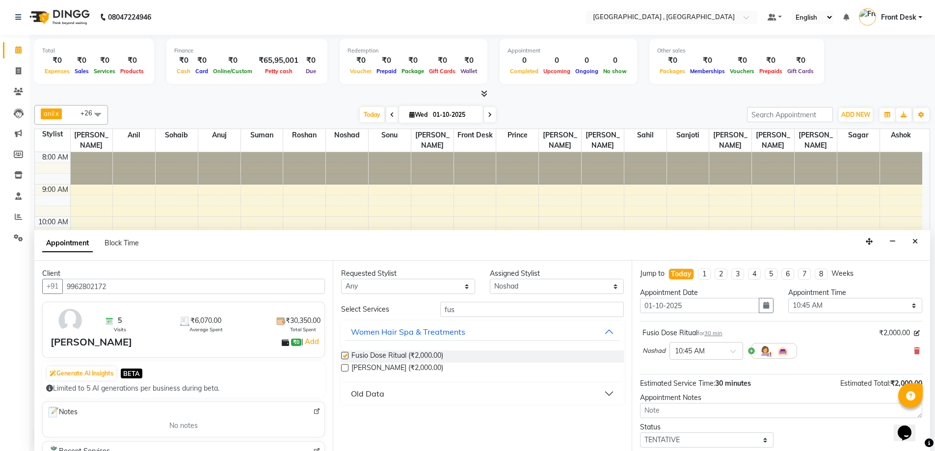
checkbox input "false"
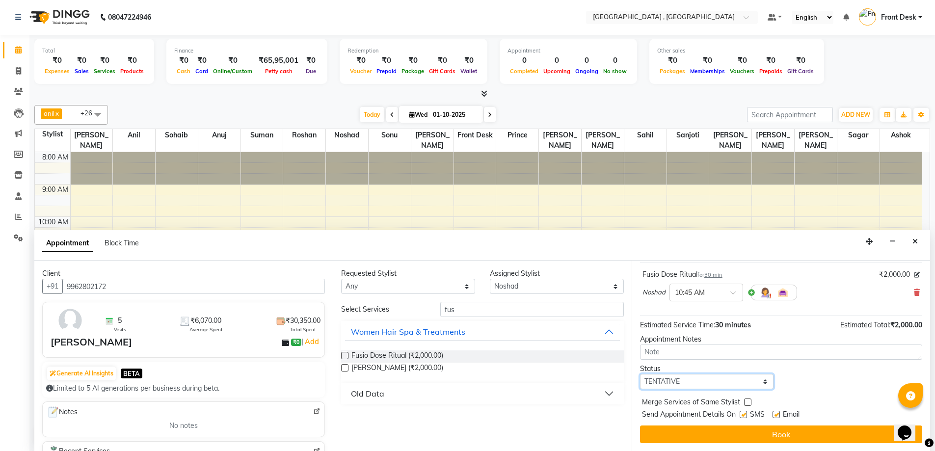
click at [682, 386] on select "Select TENTATIVE CONFIRM CHECK-IN UPCOMING" at bounding box center [707, 381] width 134 height 15
select select "confirm booking"
click at [640, 374] on select "Select TENTATIVE CONFIRM CHECK-IN UPCOMING" at bounding box center [707, 381] width 134 height 15
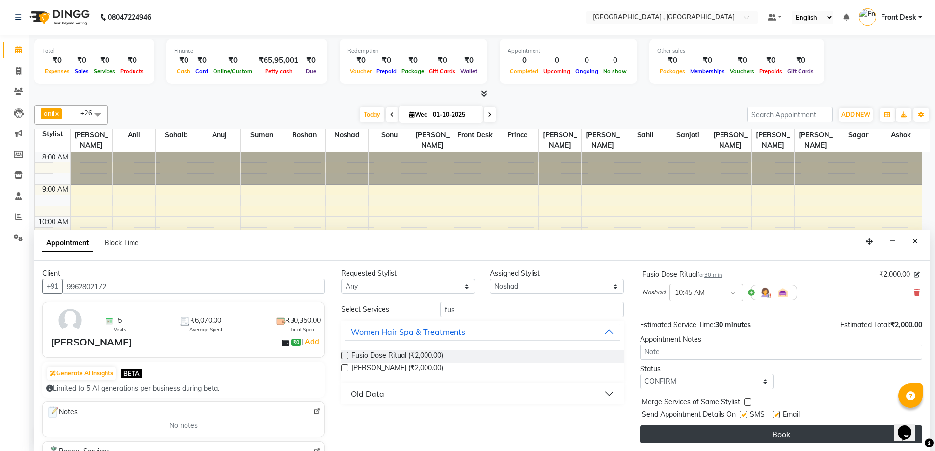
click at [733, 428] on button "Book" at bounding box center [781, 435] width 282 height 18
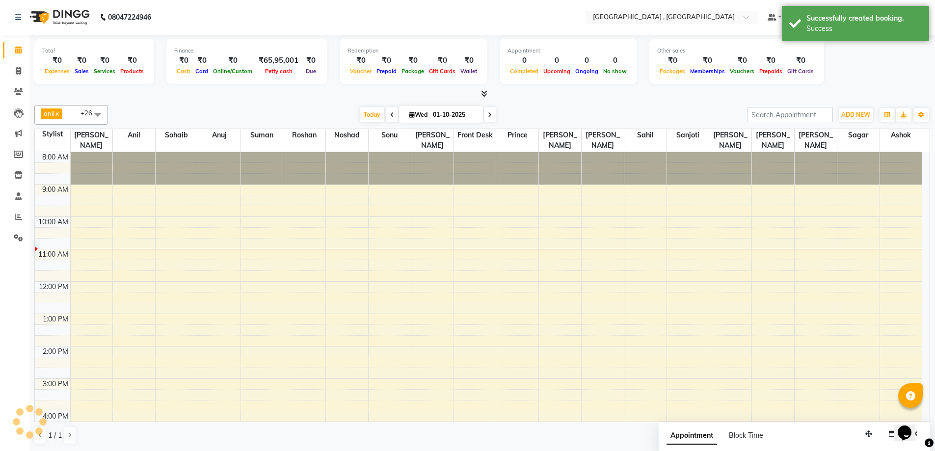
scroll to position [0, 0]
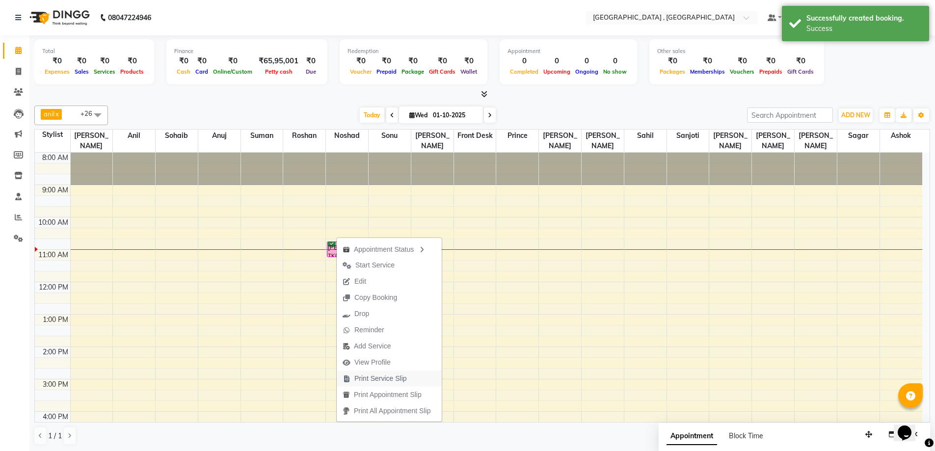
click at [376, 373] on span "Print Service Slip" at bounding box center [375, 379] width 76 height 16
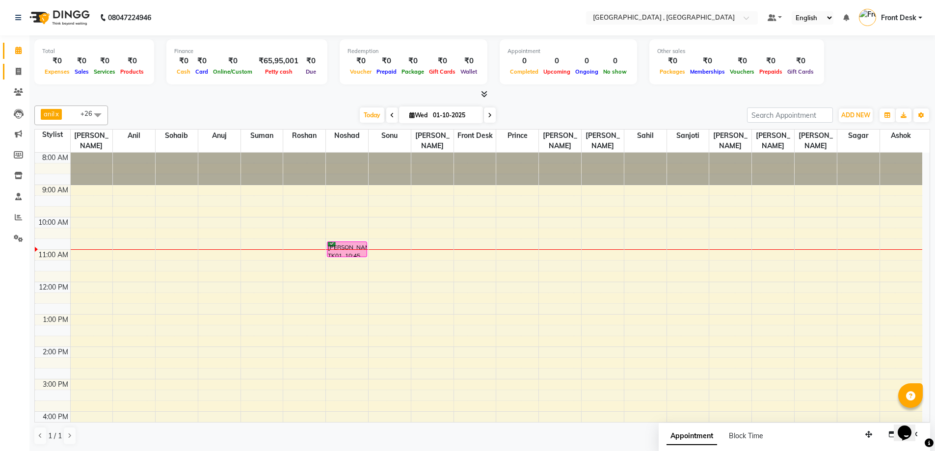
click at [22, 65] on link "Invoice" at bounding box center [15, 72] width 24 height 16
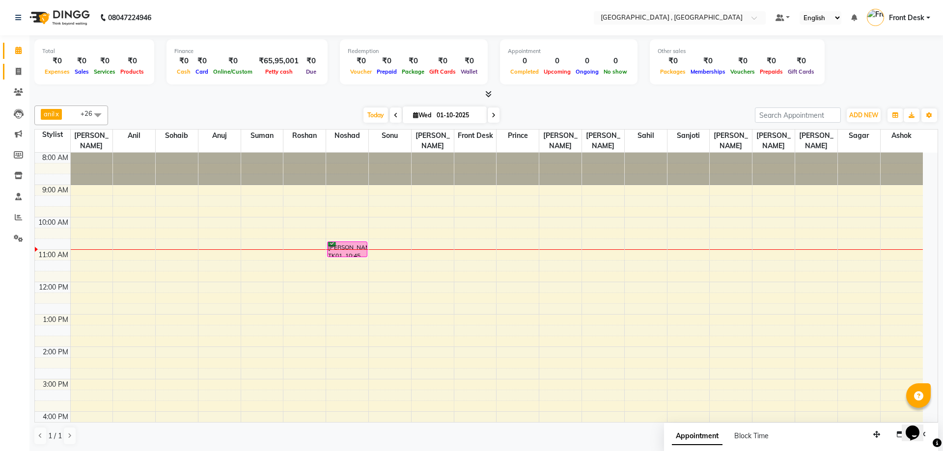
select select "service"
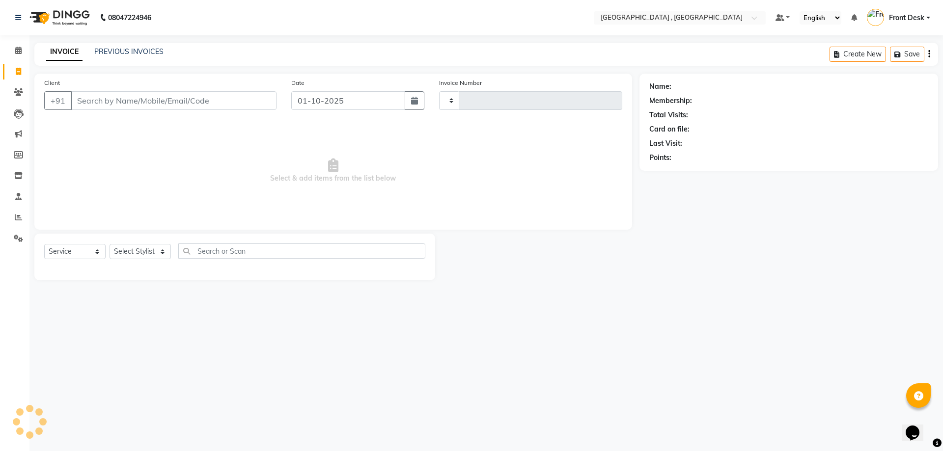
type input "2179"
select select "5111"
click at [101, 46] on div "INVOICE PREVIOUS INVOICES Create New Save" at bounding box center [486, 54] width 904 height 23
click at [104, 48] on link "PREVIOUS INVOICES" at bounding box center [128, 51] width 69 height 9
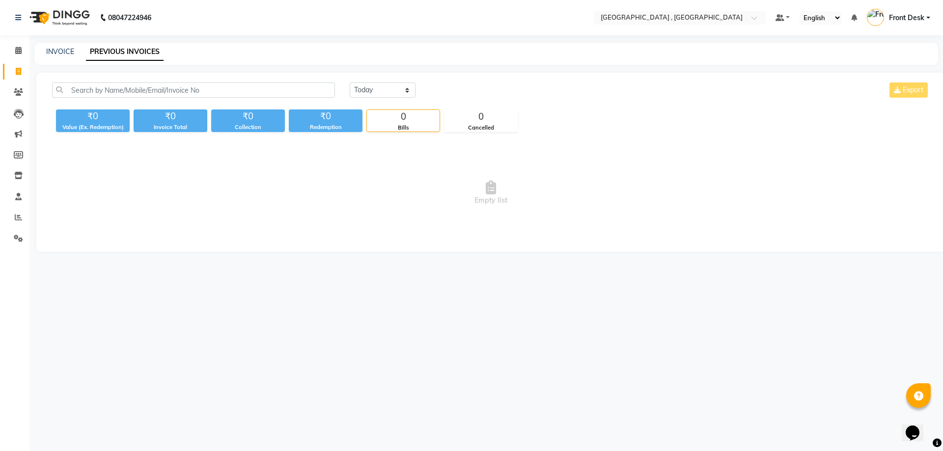
click at [61, 44] on div "INVOICE PREVIOUS INVOICES" at bounding box center [486, 54] width 904 height 22
click at [61, 48] on link "INVOICE" at bounding box center [60, 51] width 28 height 9
select select "service"
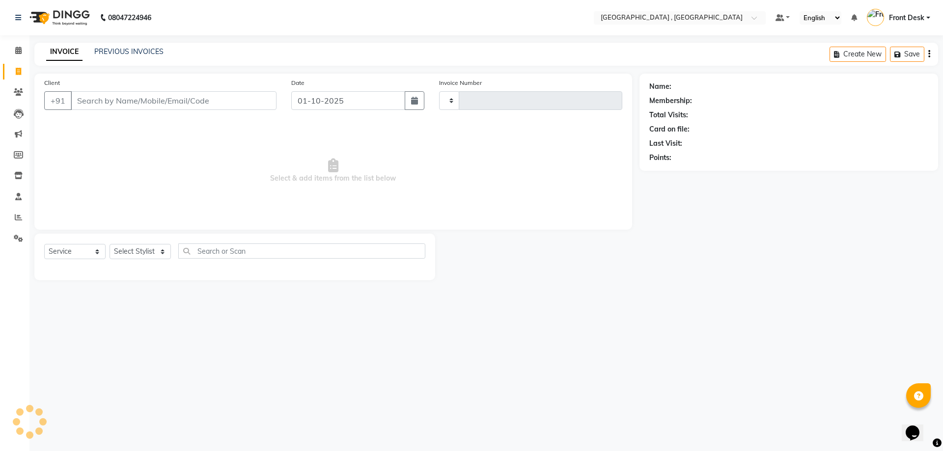
type input "2179"
select select "5111"
click at [11, 50] on span at bounding box center [18, 50] width 17 height 11
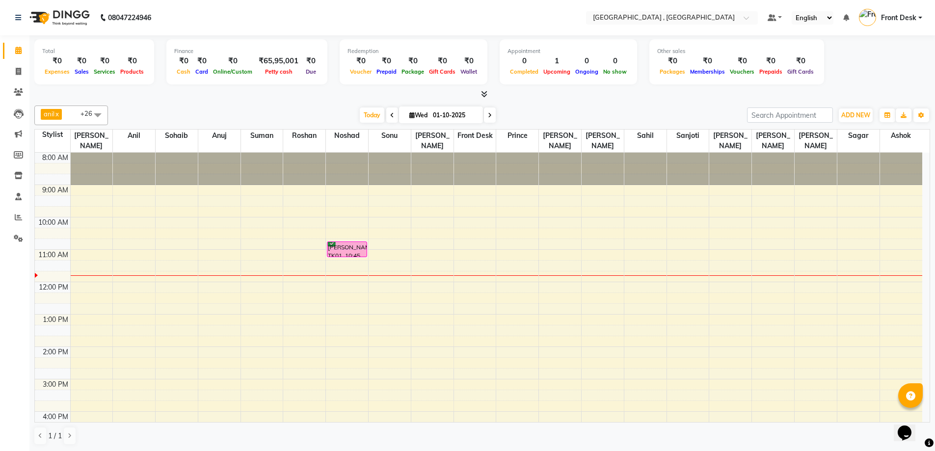
click at [332, 264] on div "8:00 AM 9:00 AM 10:00 AM 11:00 AM 12:00 PM 1:00 PM 2:00 PM 3:00 PM 4:00 PM 5:00…" at bounding box center [479, 363] width 888 height 421
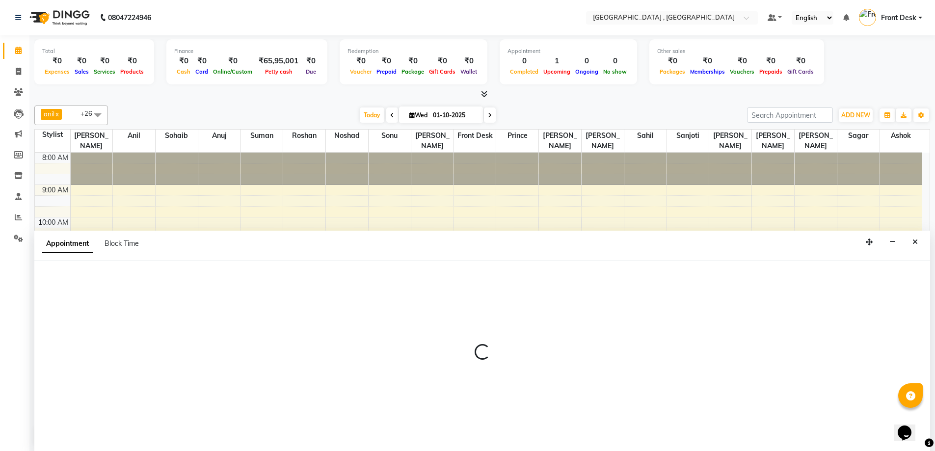
scroll to position [0, 0]
select select "32310"
select select "705"
select select "tentative"
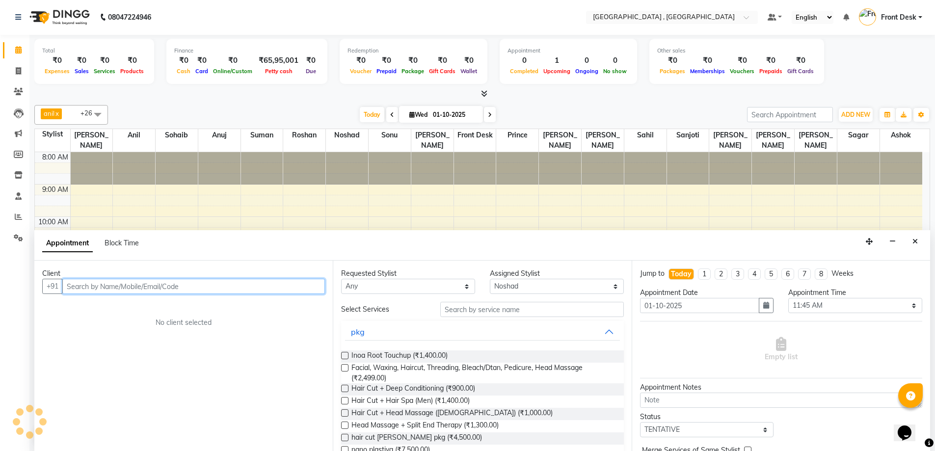
click at [185, 279] on input "text" at bounding box center [193, 286] width 263 height 15
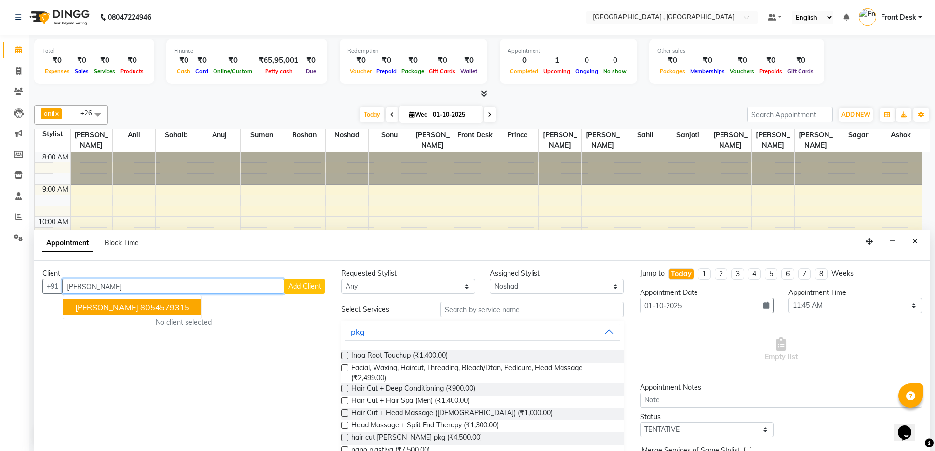
click at [145, 311] on ngb-highlight "8054579315" at bounding box center [164, 307] width 49 height 10
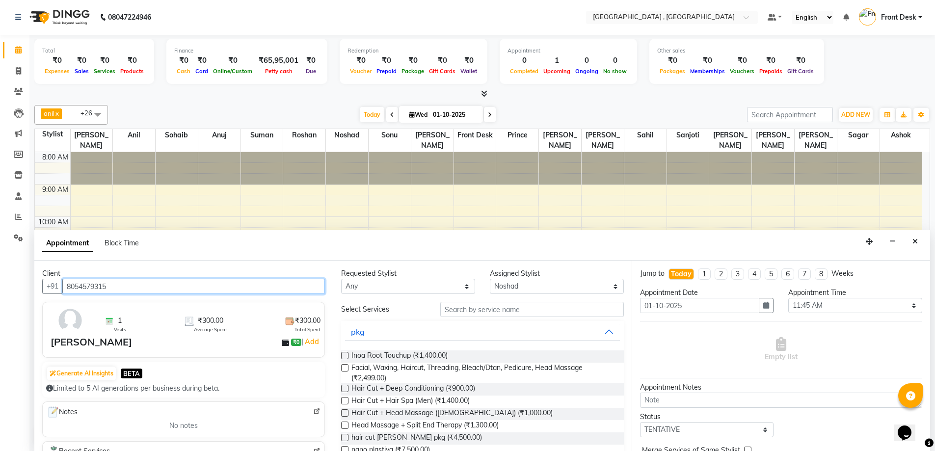
type input "8054579315"
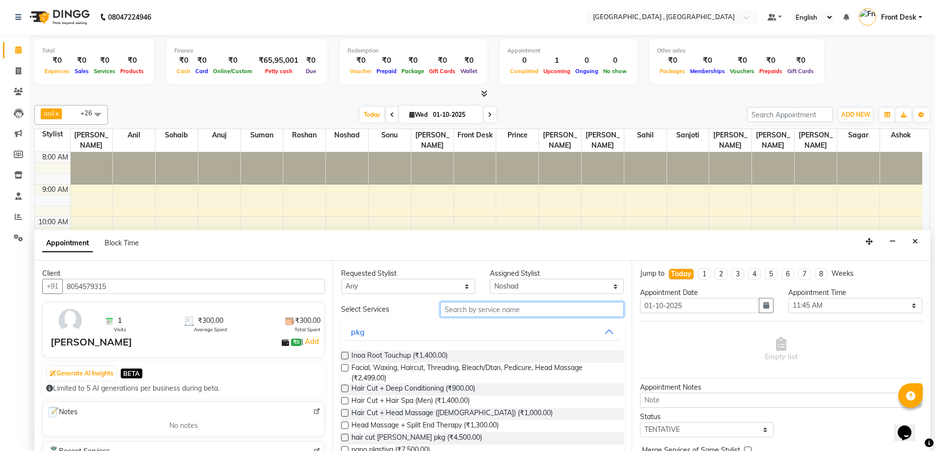
click at [471, 308] on input "text" at bounding box center [532, 309] width 184 height 15
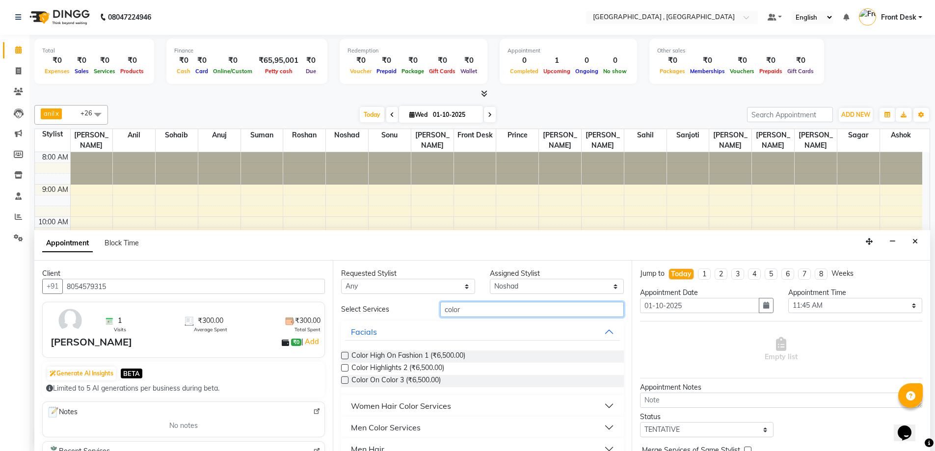
type input "color"
click at [348, 379] on label at bounding box center [344, 380] width 7 height 7
click at [348, 379] on input "checkbox" at bounding box center [344, 381] width 6 height 6
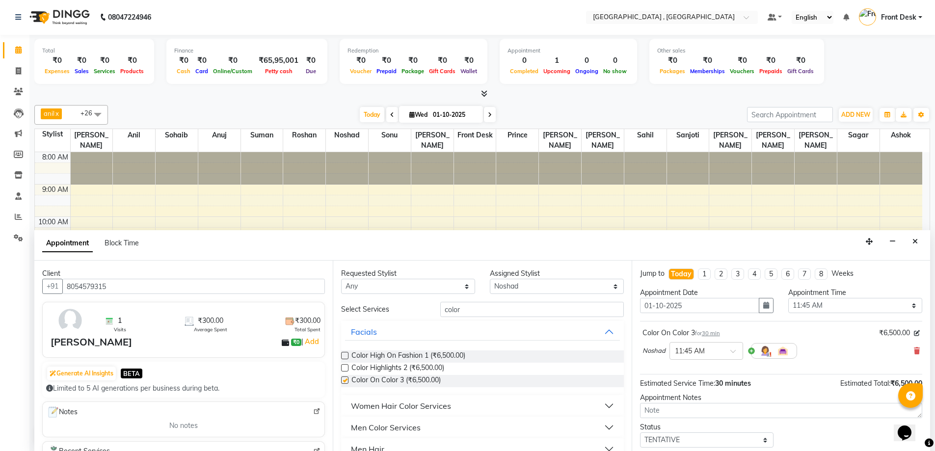
checkbox input "false"
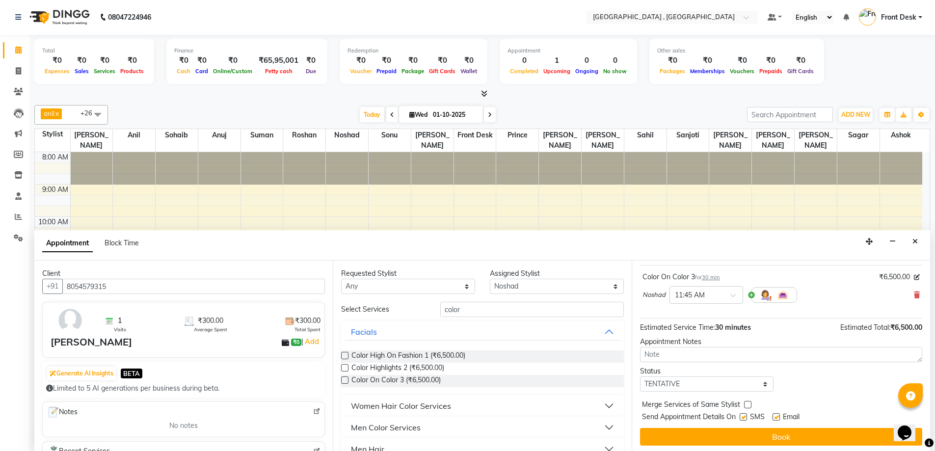
scroll to position [58, 0]
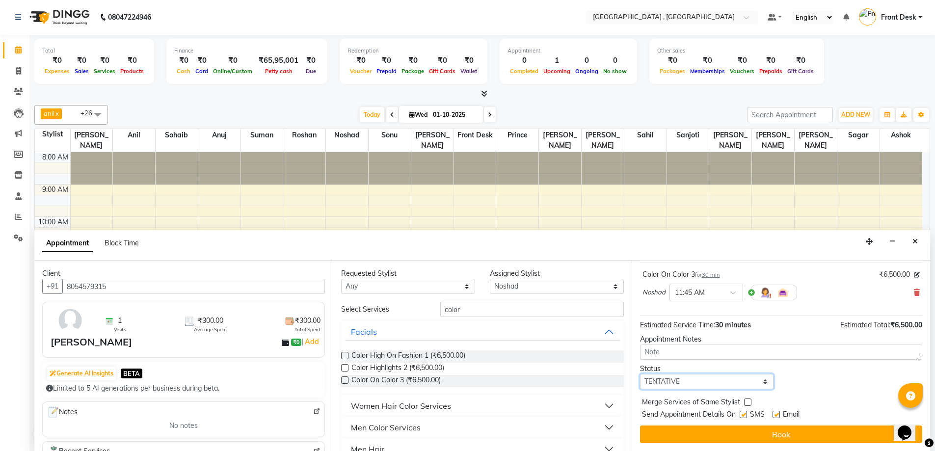
click at [651, 388] on select "Select TENTATIVE CONFIRM CHECK-IN UPCOMING" at bounding box center [707, 381] width 134 height 15
click at [640, 374] on select "Select TENTATIVE CONFIRM CHECK-IN UPCOMING" at bounding box center [707, 381] width 134 height 15
click at [671, 384] on select "Select TENTATIVE CONFIRM CHECK-IN UPCOMING" at bounding box center [707, 381] width 134 height 15
select select "confirm booking"
click at [640, 374] on select "Select TENTATIVE CONFIRM CHECK-IN UPCOMING" at bounding box center [707, 381] width 134 height 15
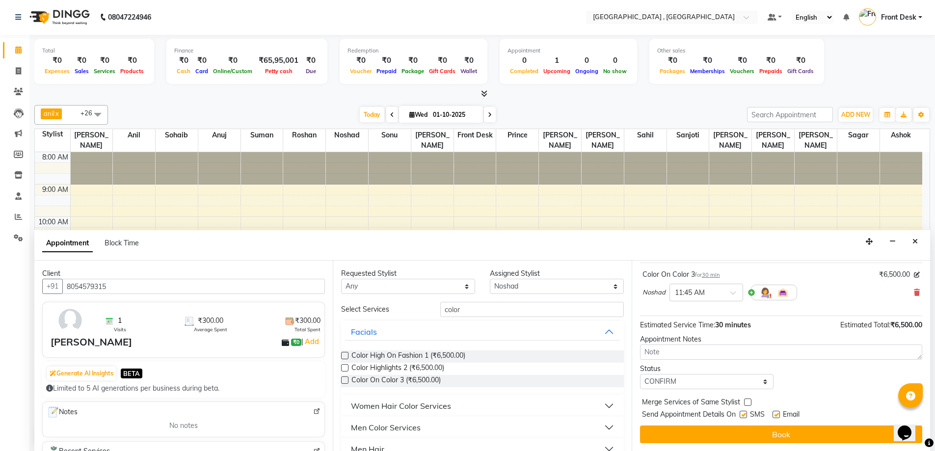
click at [694, 436] on button "Book" at bounding box center [781, 435] width 282 height 18
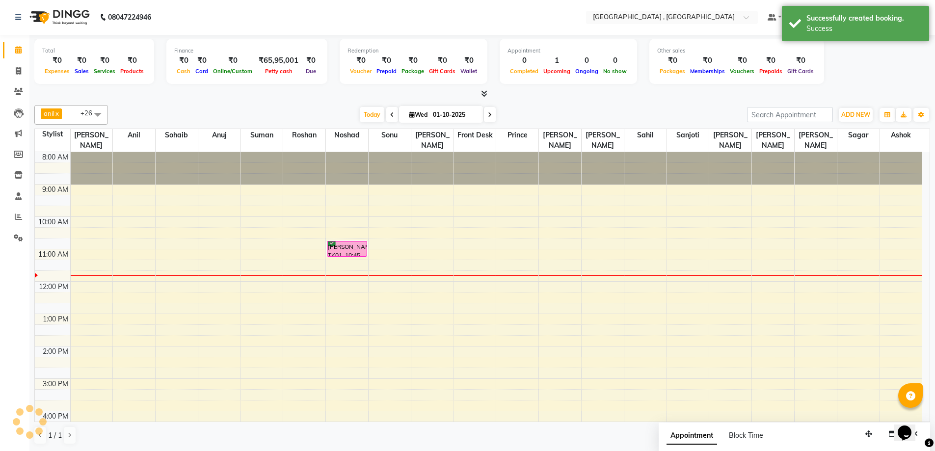
scroll to position [0, 0]
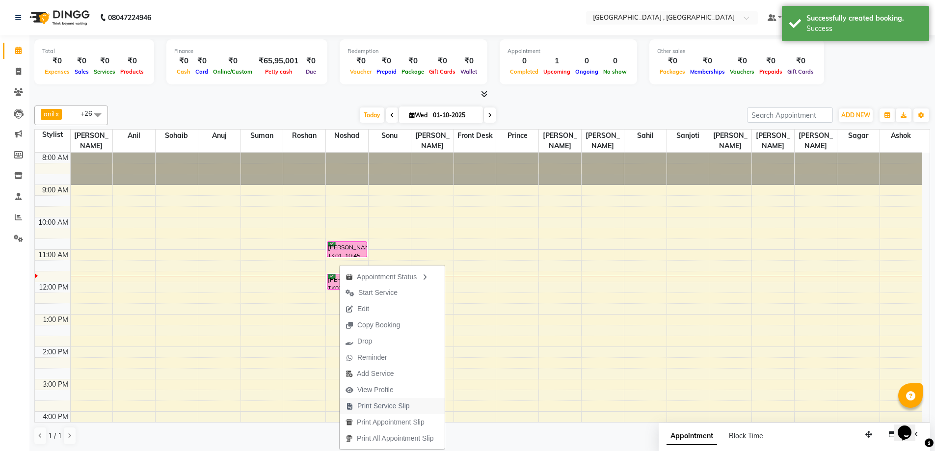
click at [372, 405] on span "Print Service Slip" at bounding box center [383, 406] width 53 height 10
